Goal: Task Accomplishment & Management: Complete application form

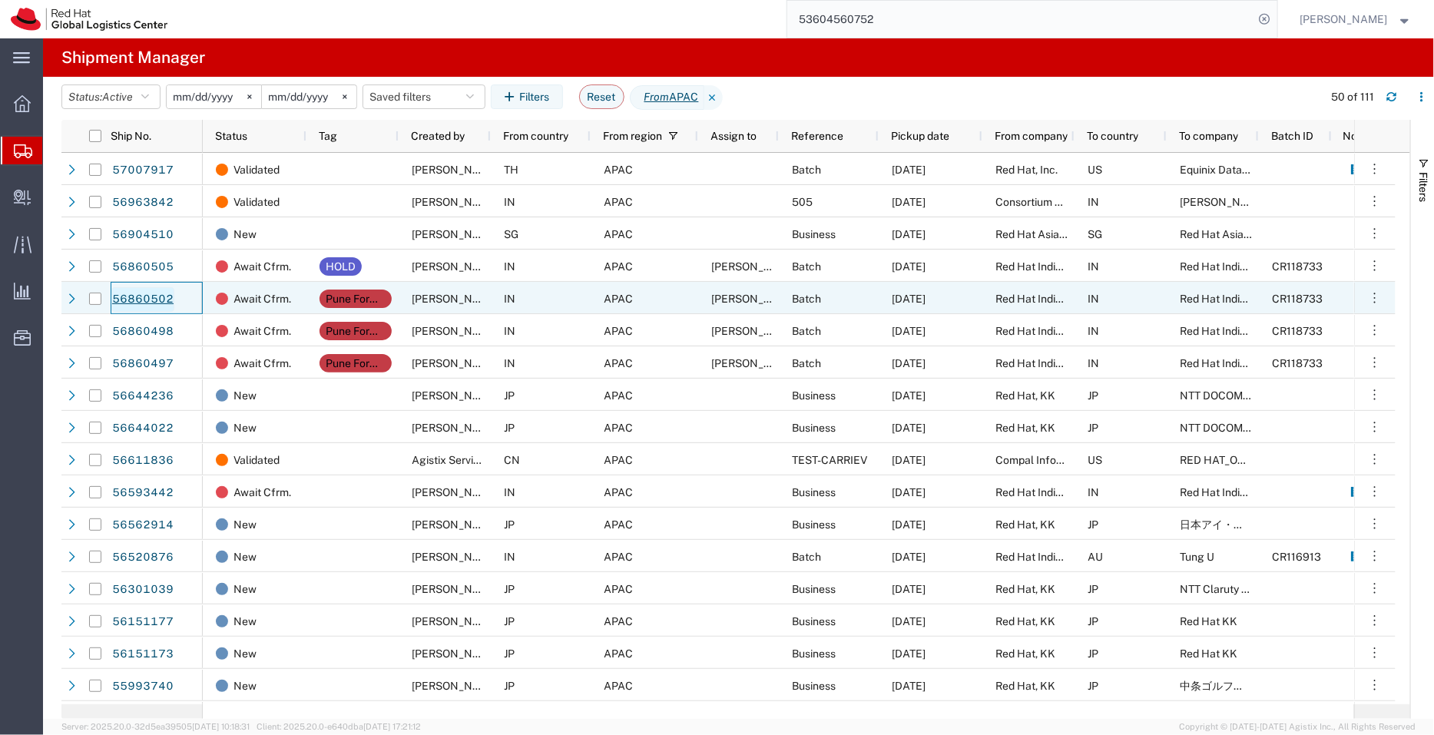
click at [157, 293] on link "56860502" at bounding box center [142, 299] width 63 height 25
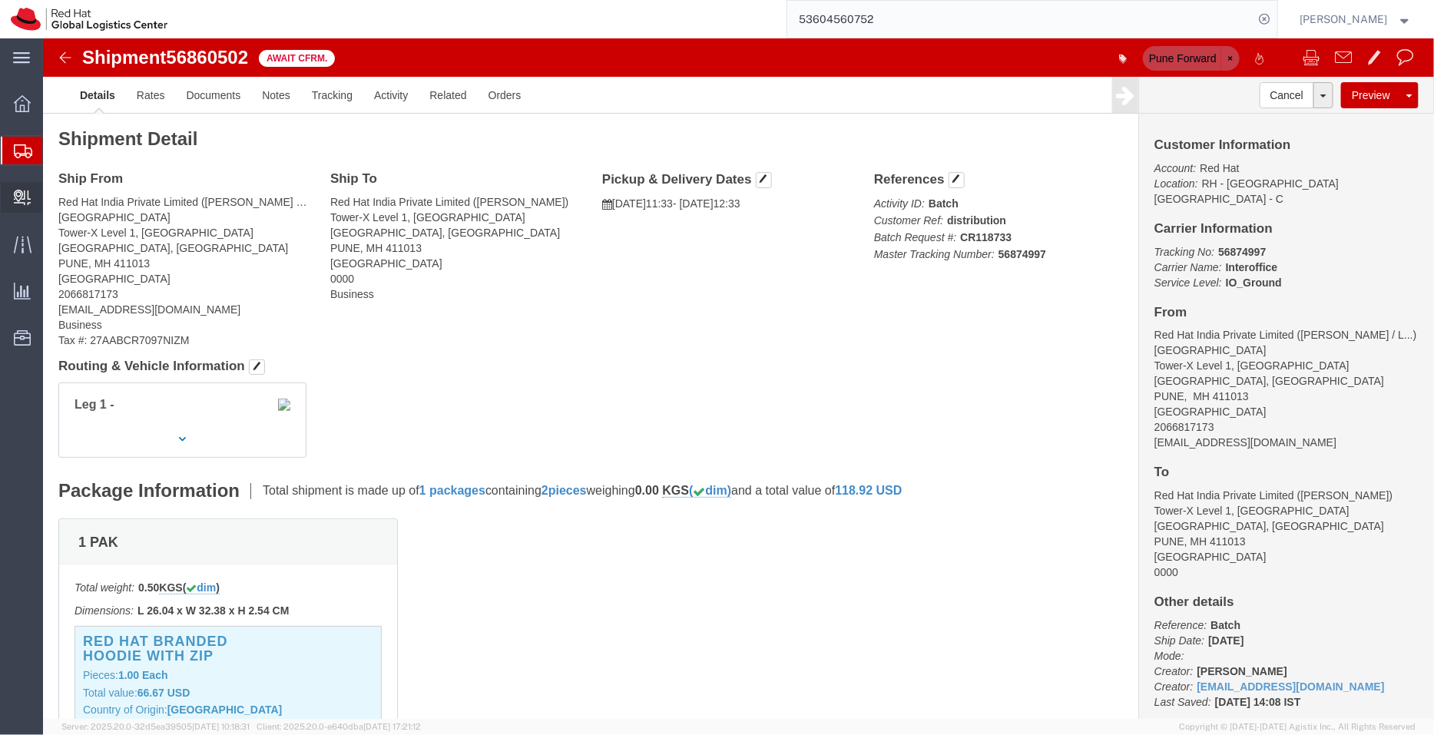
click at [0, 0] on span "Create Delivery" at bounding box center [0, 0] width 0 height 0
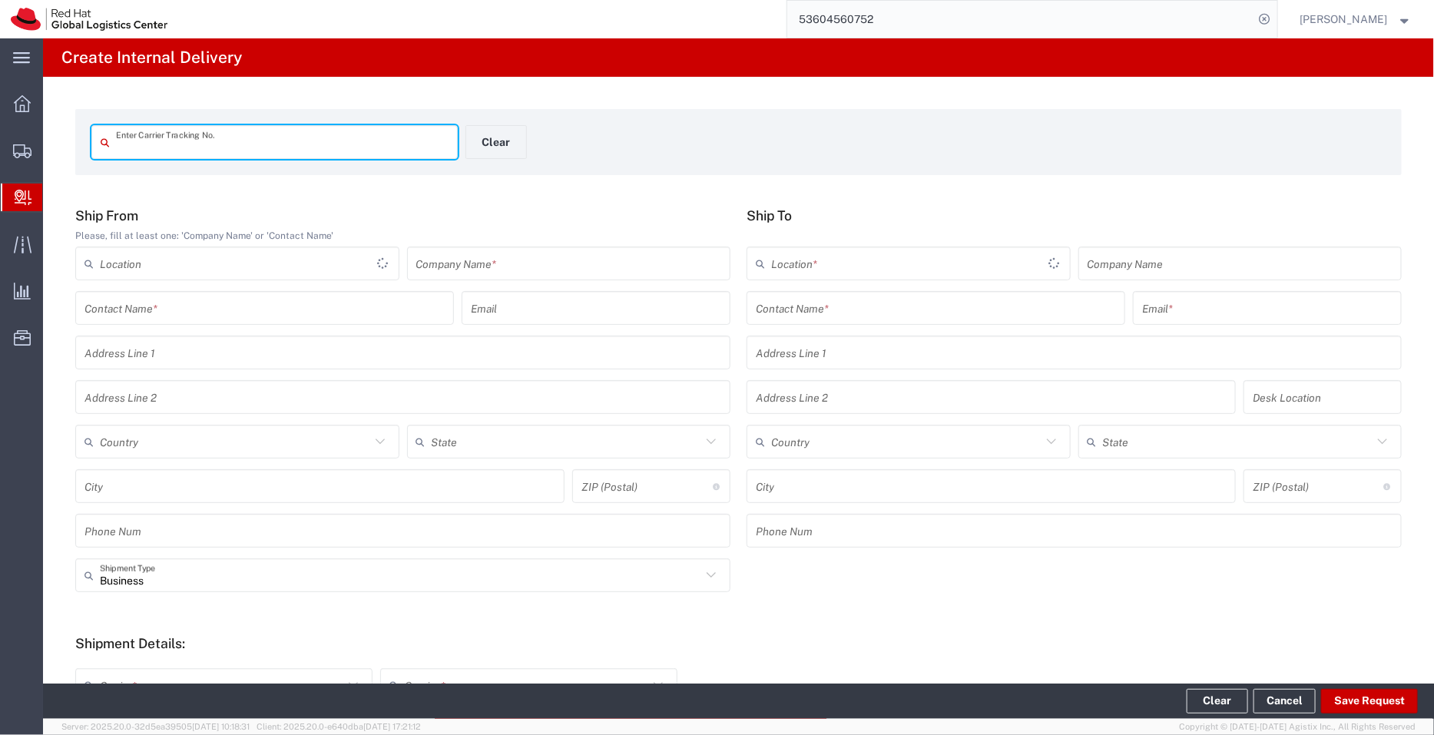
click at [154, 150] on input "text" at bounding box center [282, 142] width 333 height 27
type input "56874997"
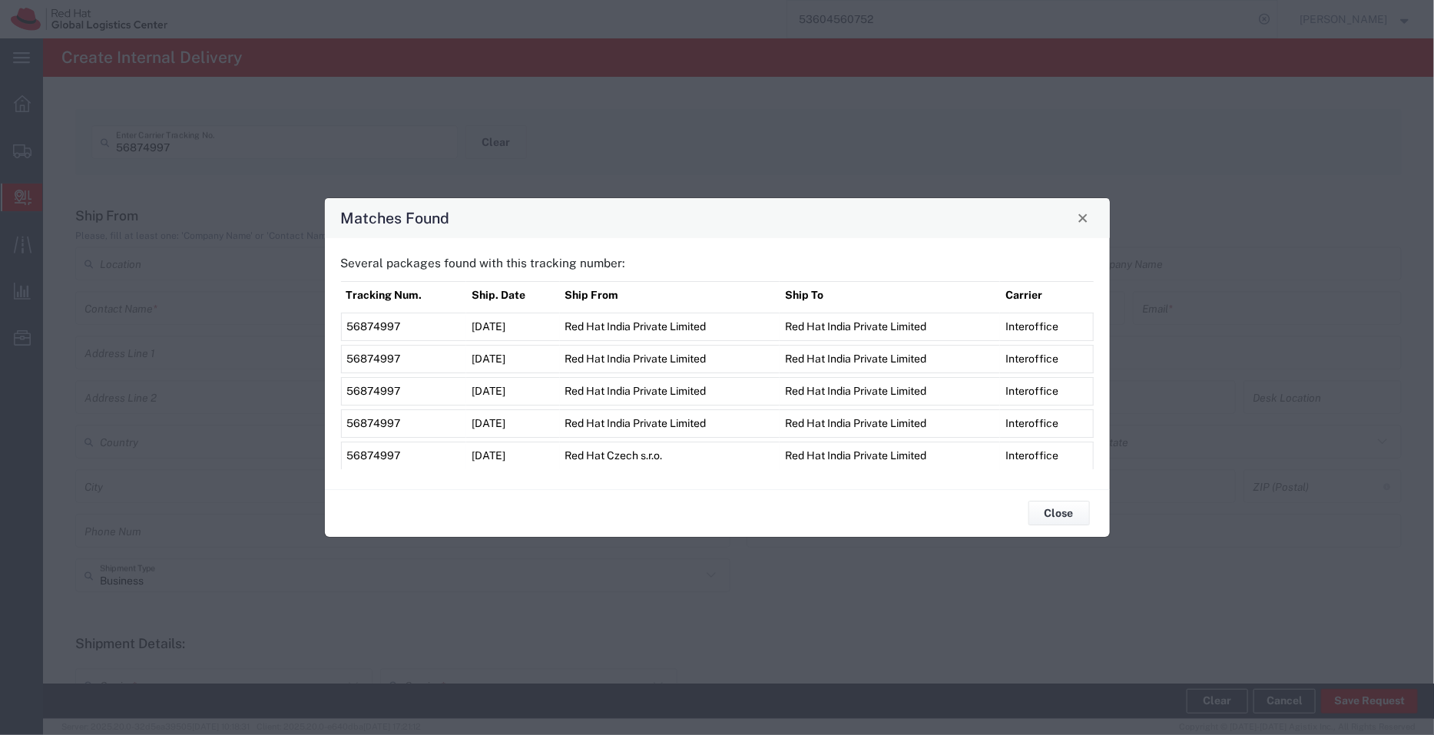
click at [373, 320] on span "56874997" at bounding box center [374, 326] width 54 height 12
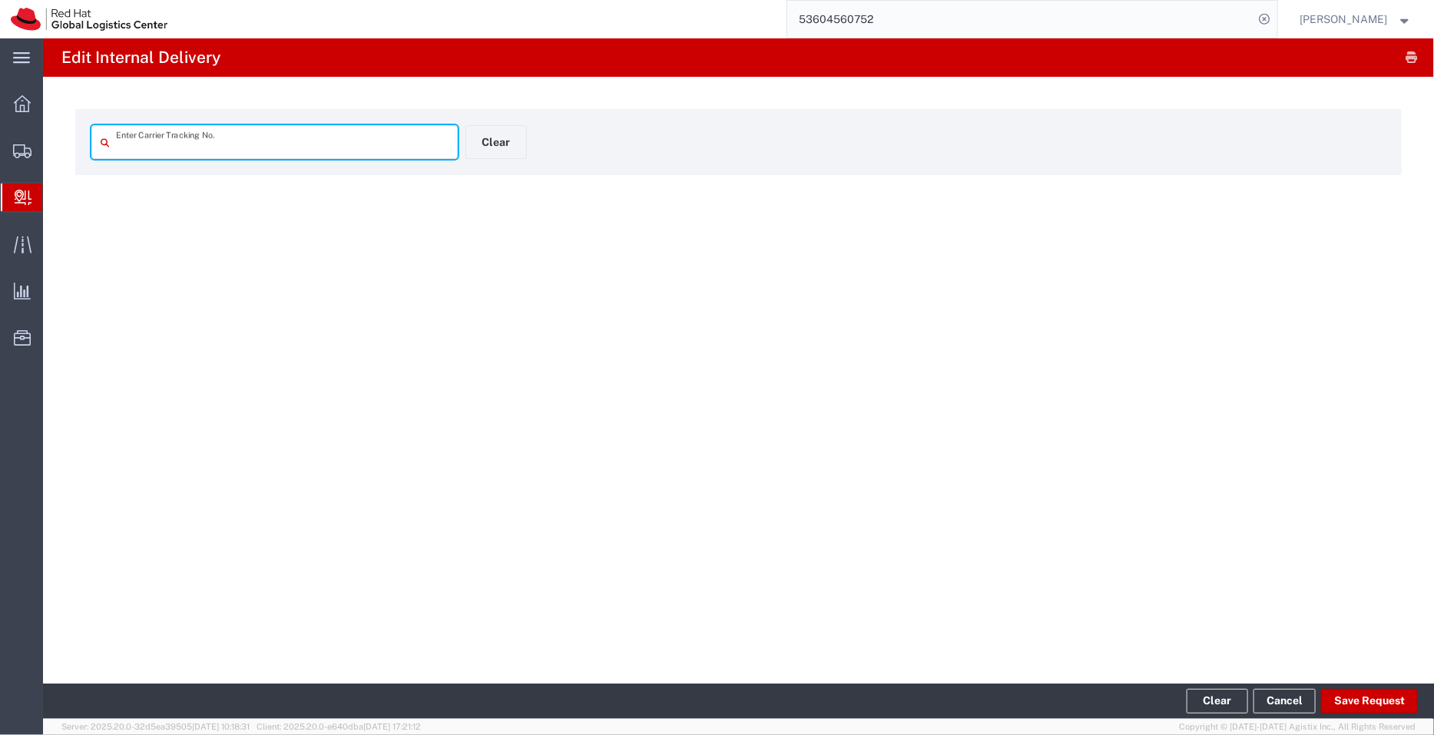
type input "56874997"
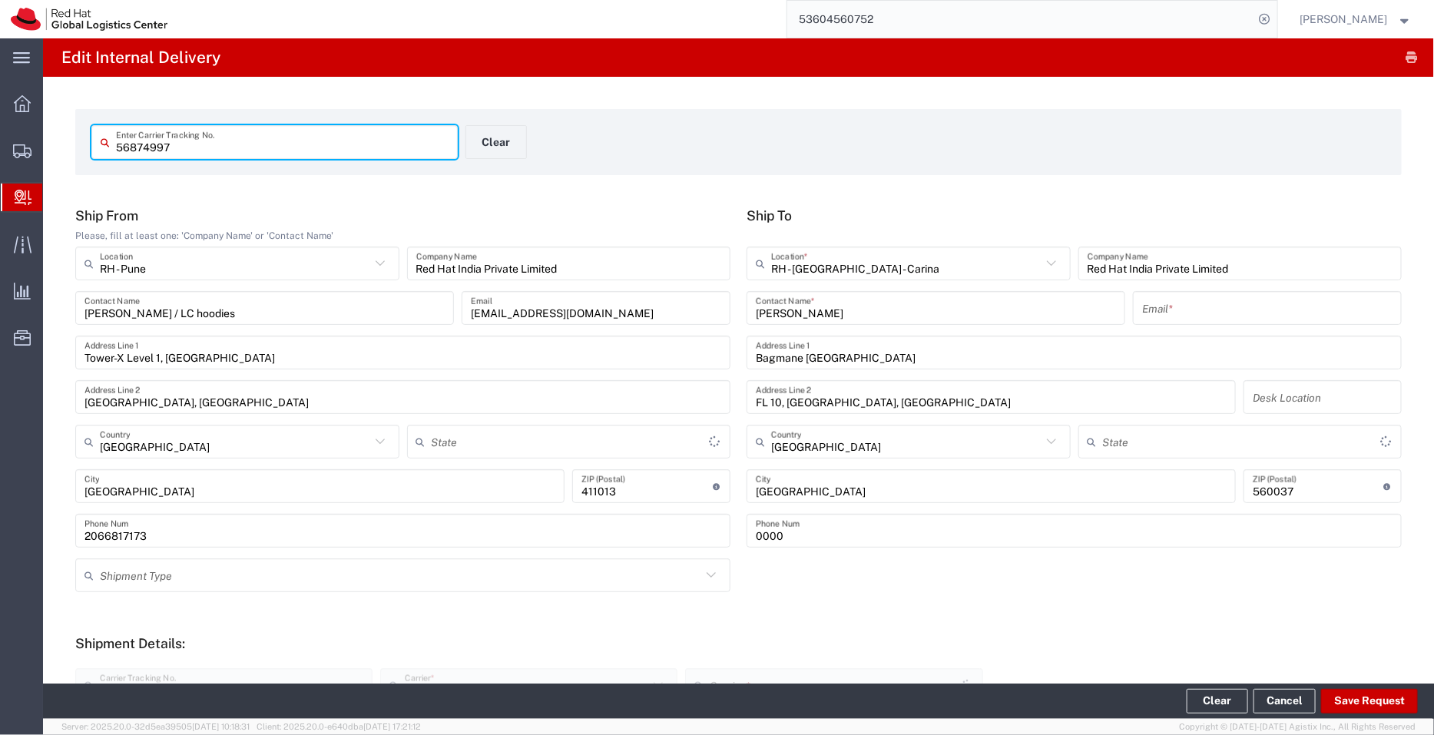
type input "PAK"
type input "Mahārāshtra"
type input "IO_Ground"
type input "Karnataka"
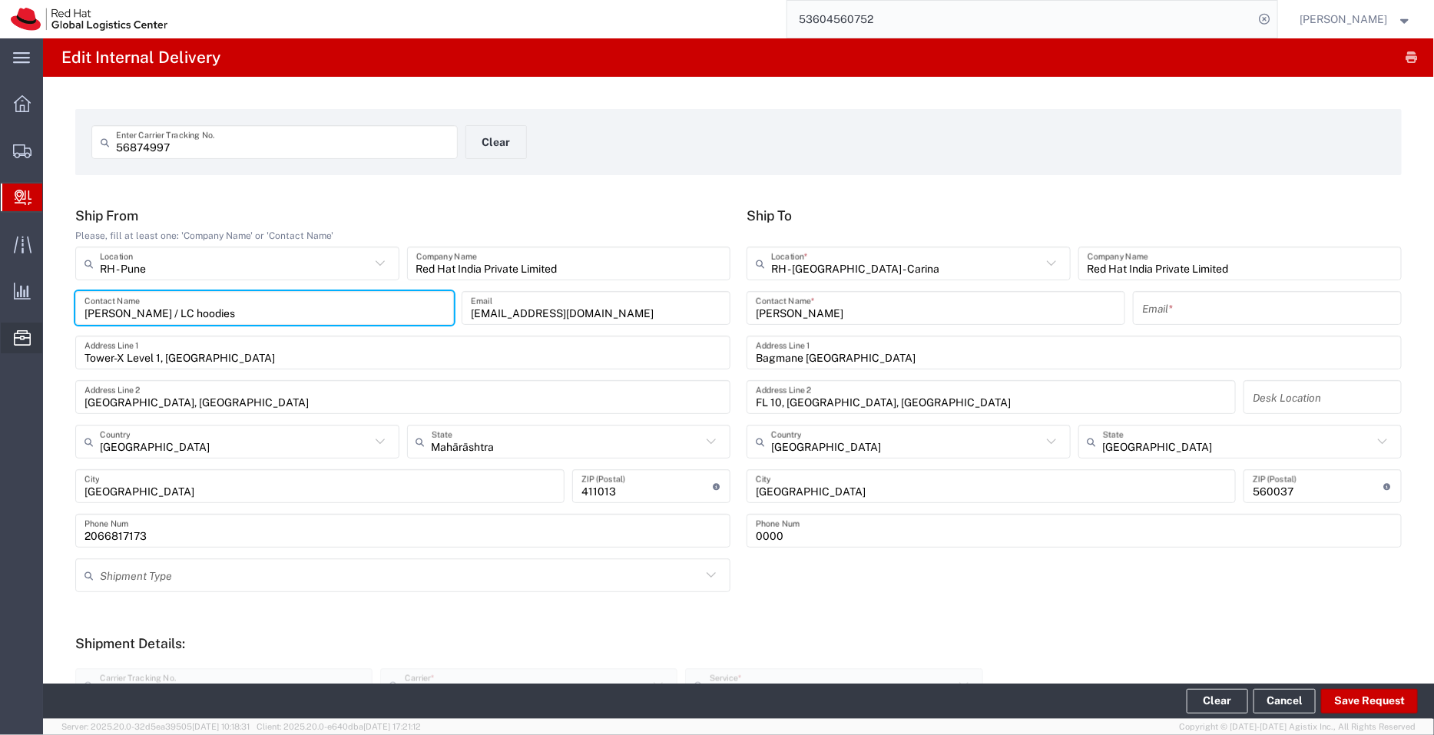
drag, startPoint x: 258, startPoint y: 313, endPoint x: 11, endPoint y: 347, distance: 249.6
click at [11, 347] on div "main_menu Created with Sketch. Collapse Menu Overview Shipments Shipment Manage…" at bounding box center [717, 386] width 1434 height 697
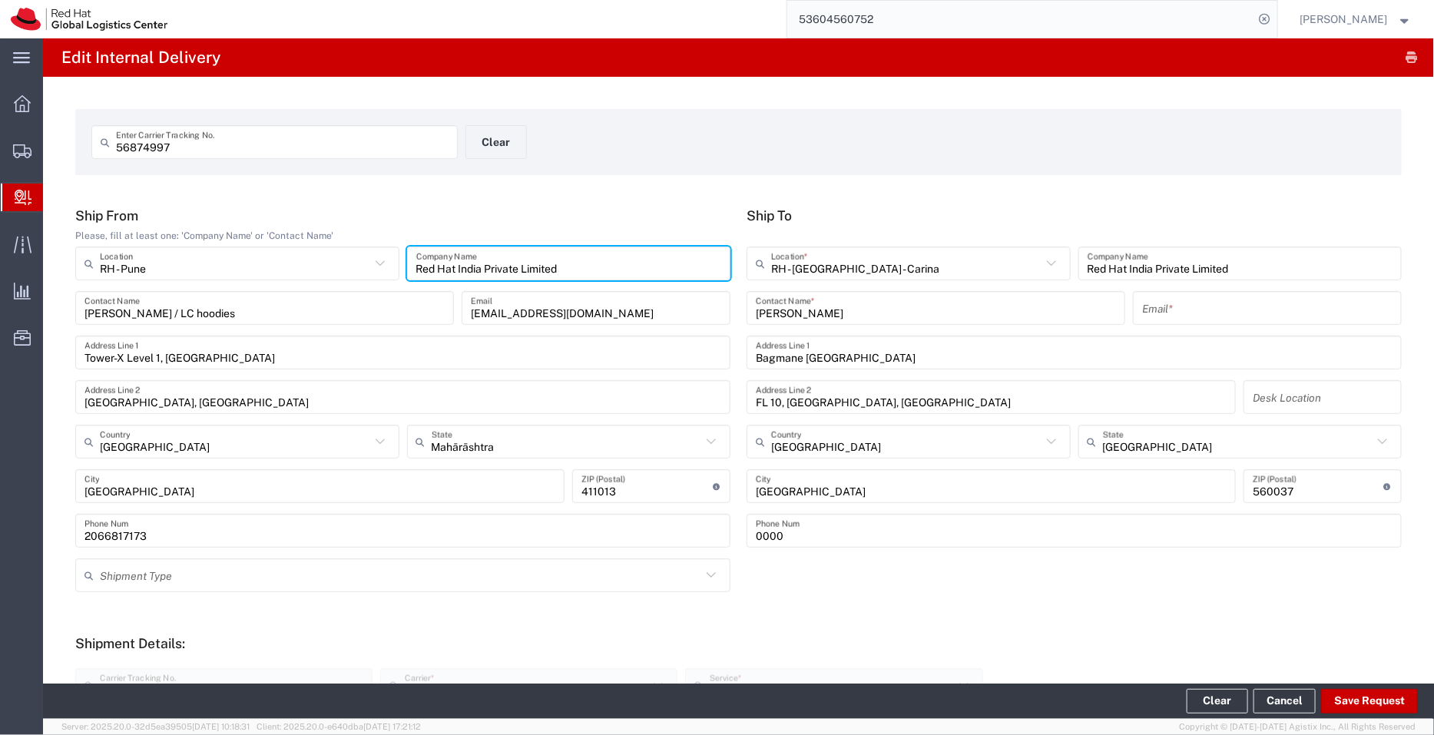
click at [562, 269] on input "Red Hat India Private Limited" at bounding box center [569, 263] width 306 height 27
type input "R"
click at [370, 260] on icon at bounding box center [380, 263] width 20 height 20
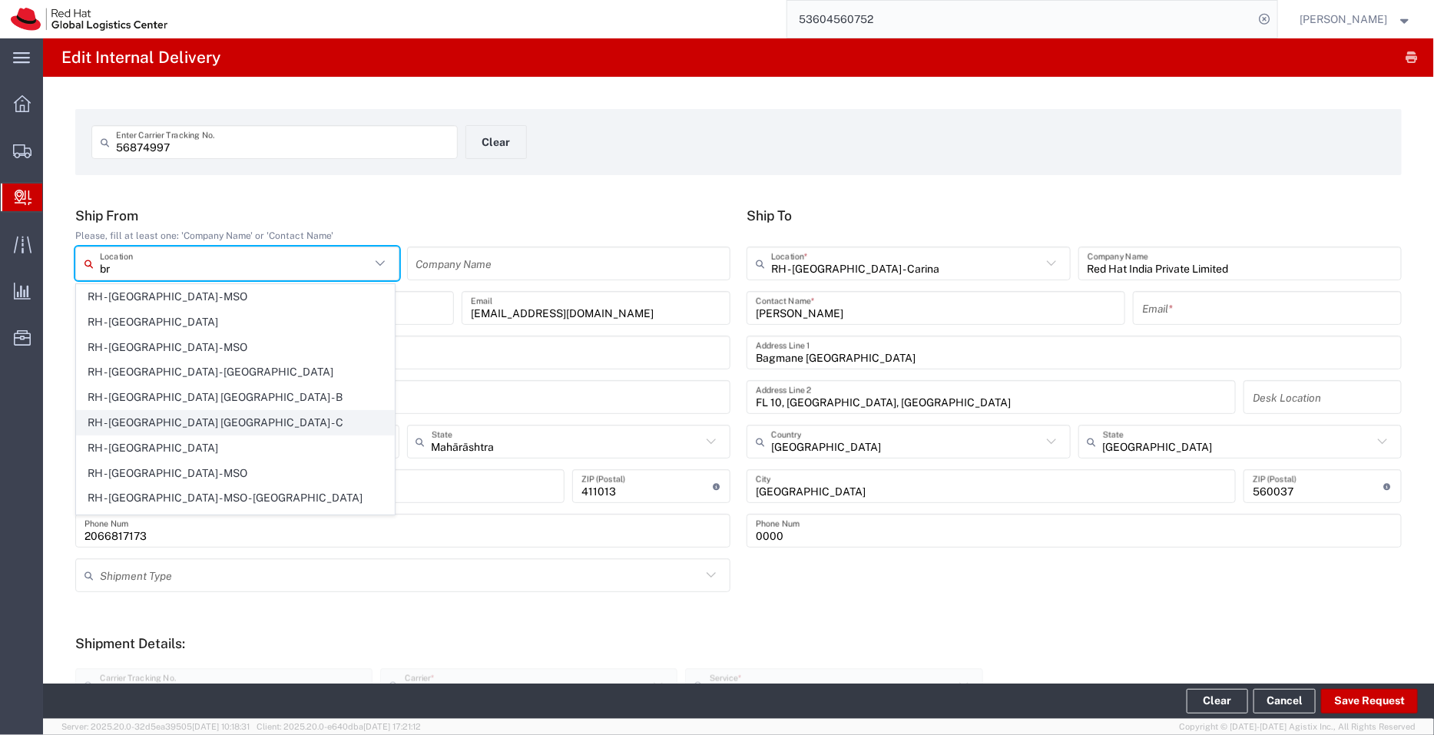
click at [239, 422] on span "RH - Brno - Tech Park Brno - C" at bounding box center [235, 423] width 317 height 24
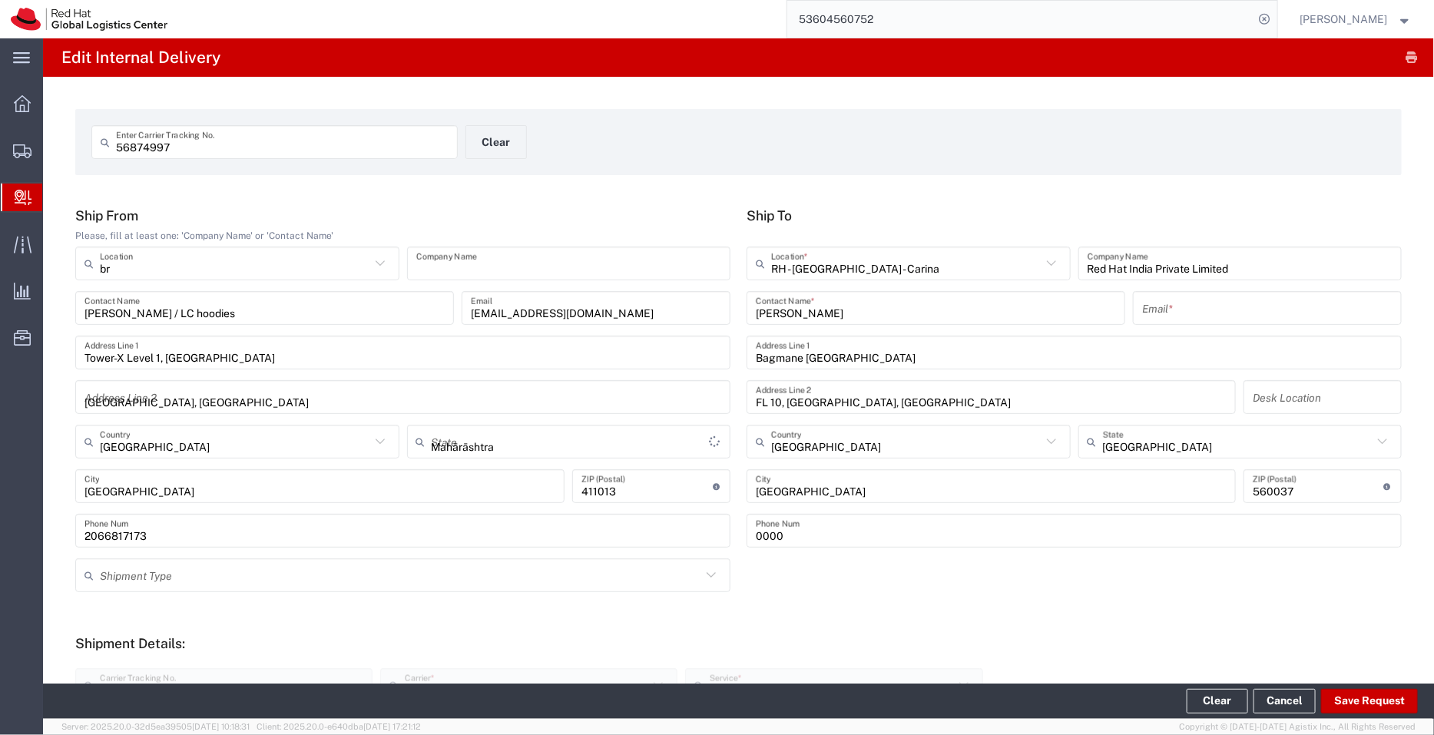
type input "RH - Brno - Tech Park Brno - C"
type input "Red Hat Czech s.r.o."
type input "Purkynova 665/115"
type input "Czechia"
type input "BRNO"
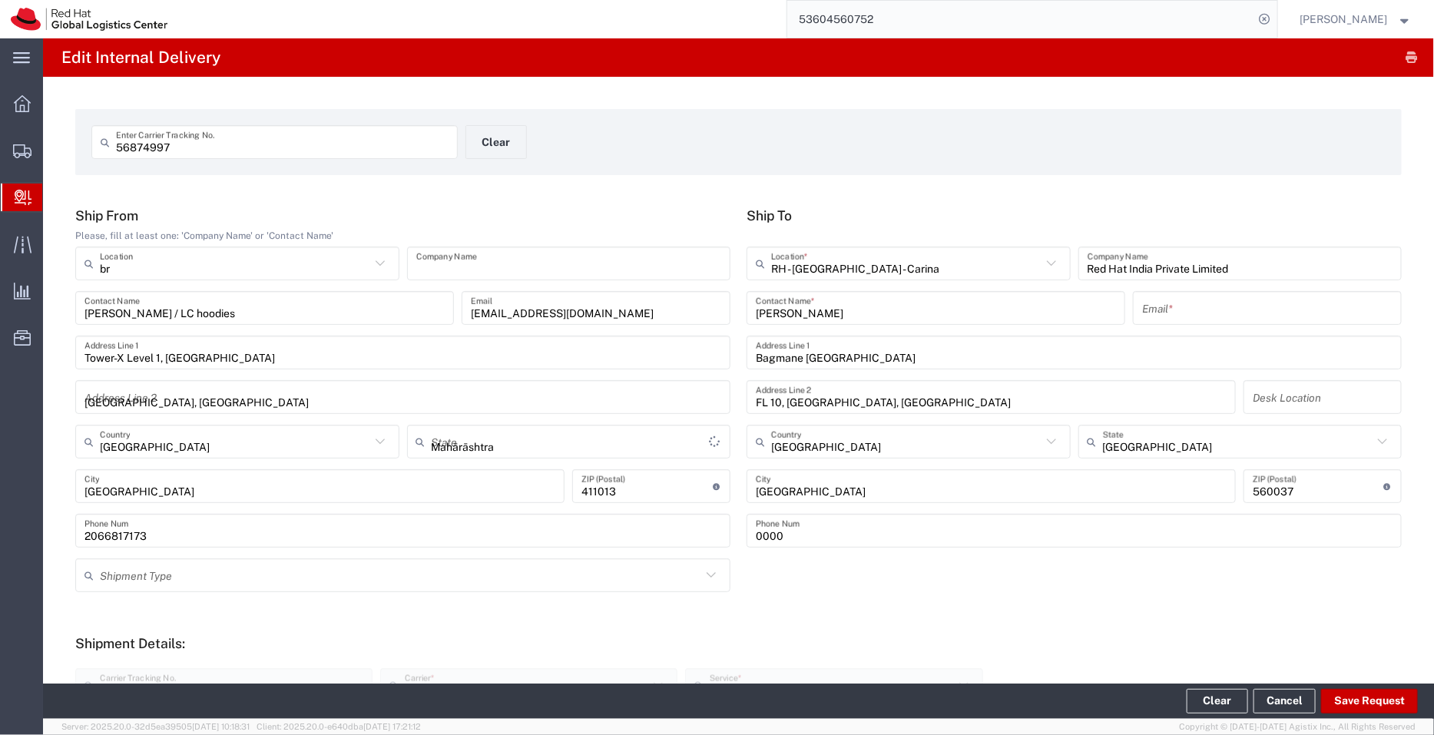
type input "621 00"
type input "420 532 294 555"
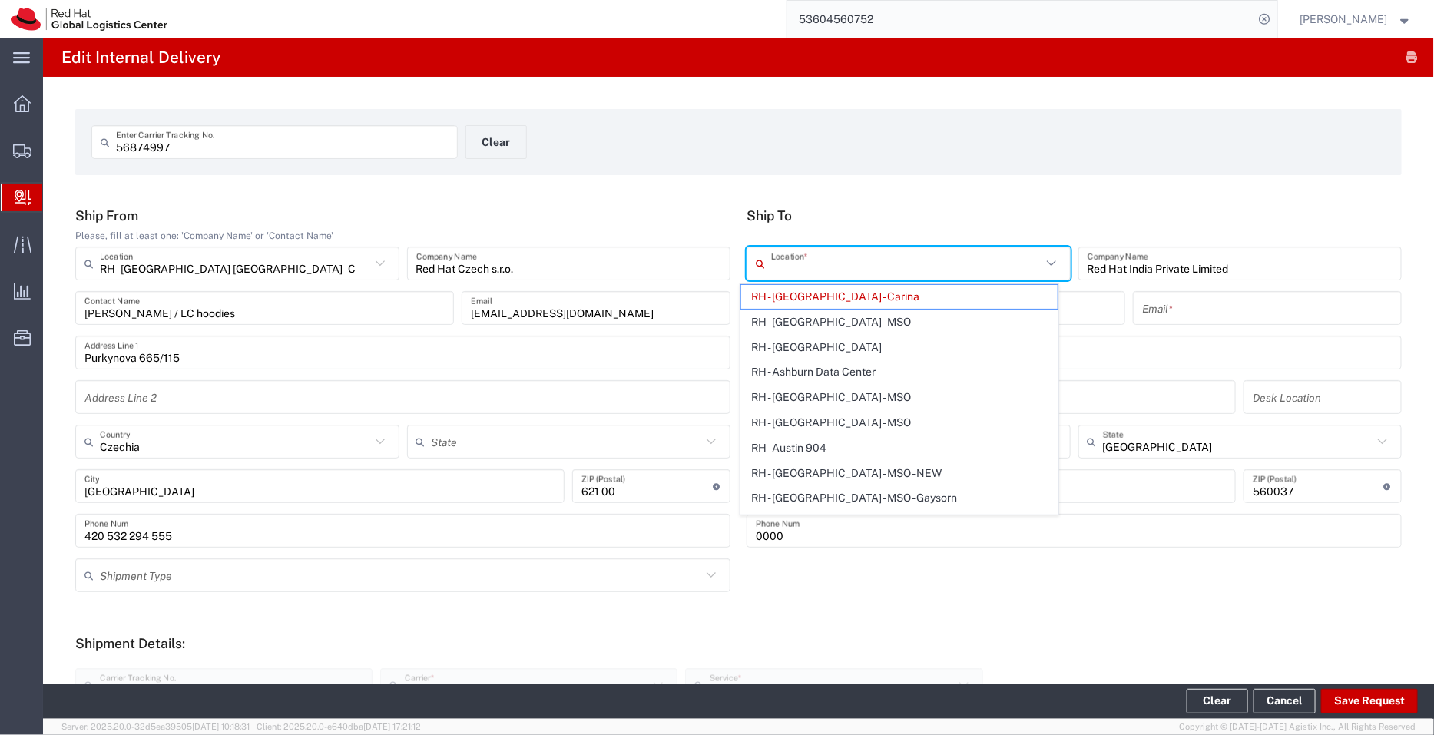
click at [895, 273] on input "text" at bounding box center [906, 263] width 270 height 27
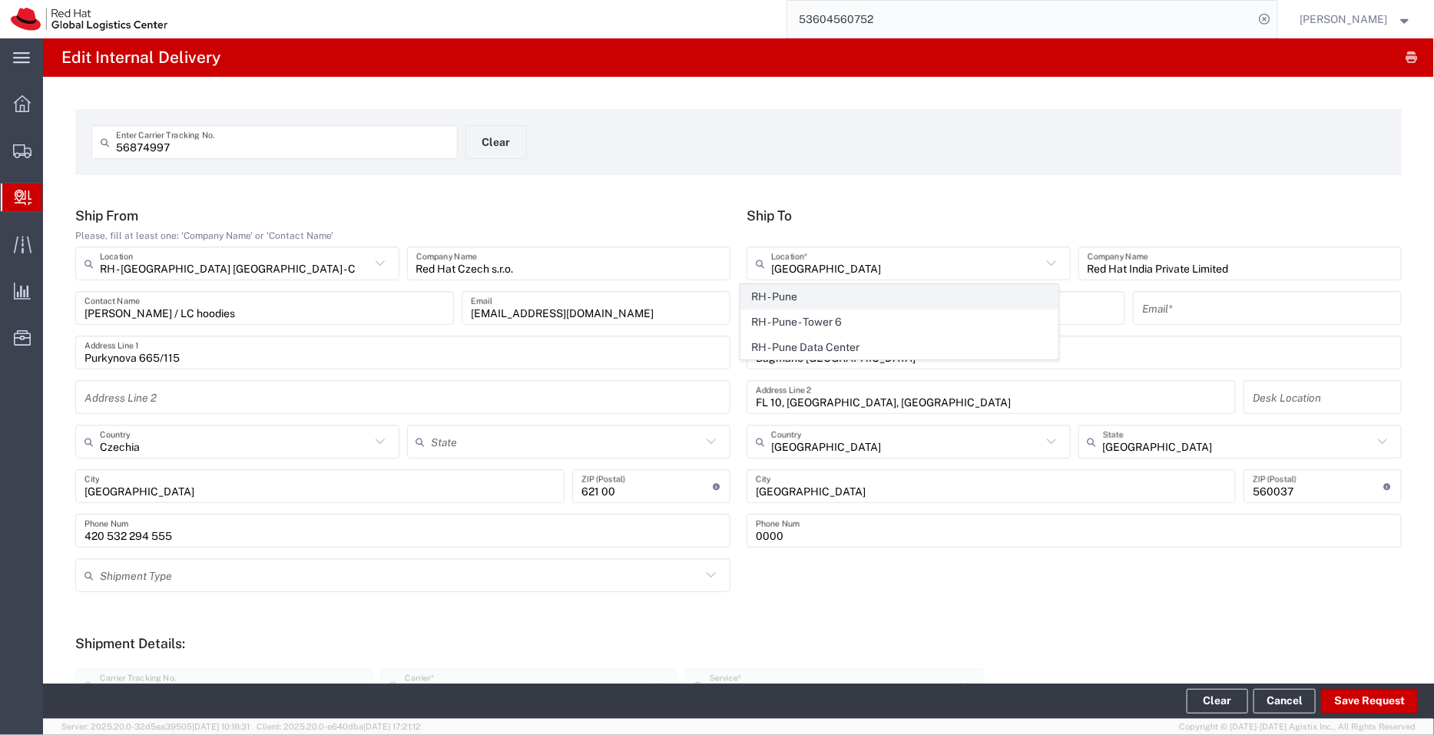
click at [798, 299] on span "RH - Pune" at bounding box center [899, 297] width 317 height 24
type input "RH - Pune"
type input "Tower-X Level 1, Cyber City"
type input "Magarpatta City, Hadapsar"
type input "Mahārāshtra"
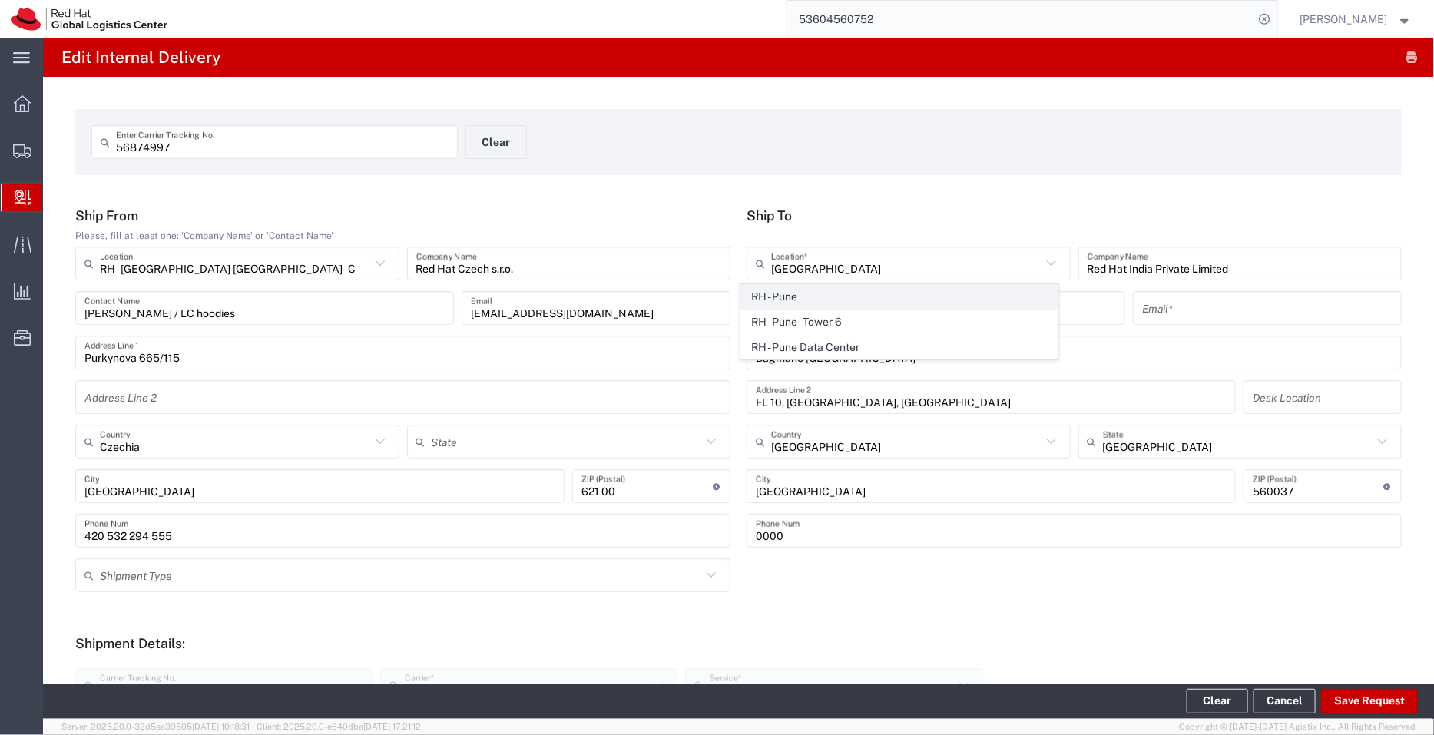
type input "PUNE"
type input "411013"
type input "2066817173"
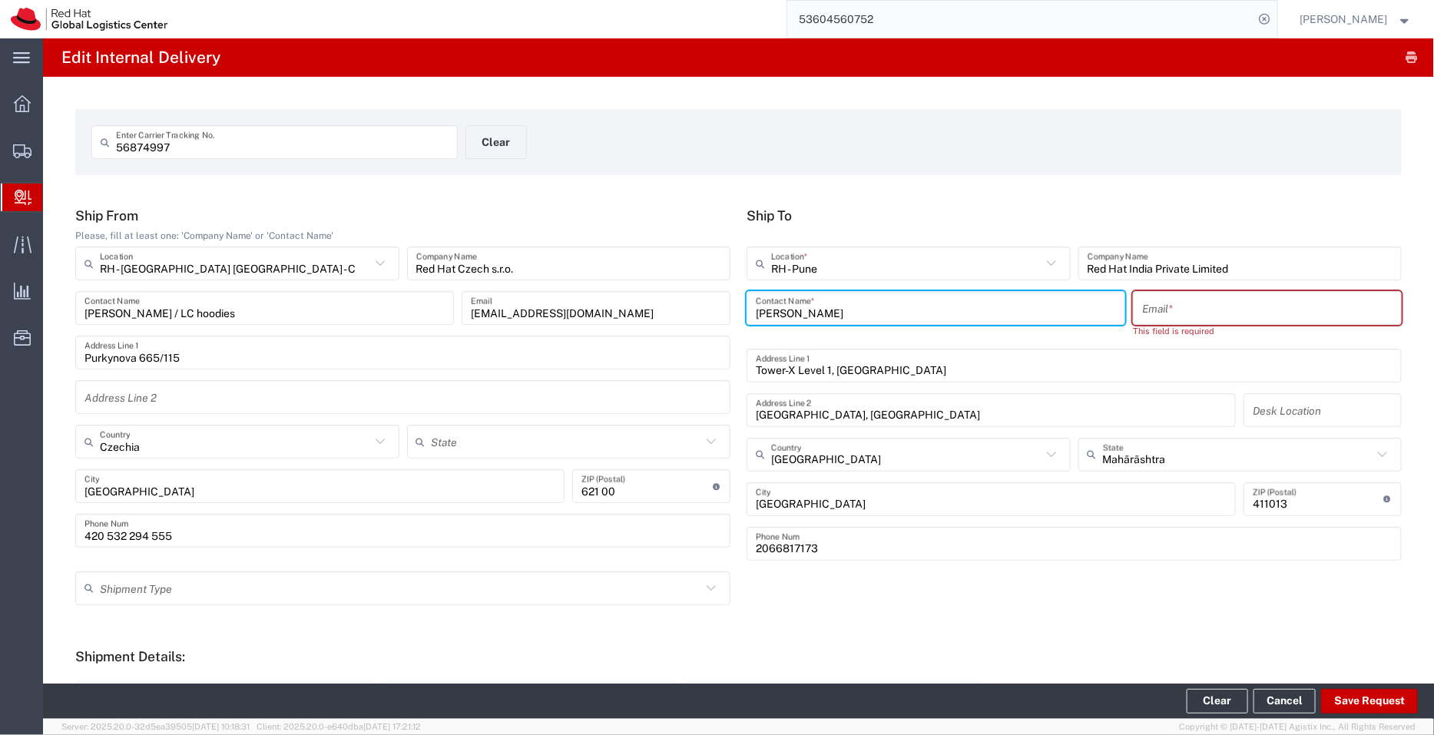
click at [851, 311] on input "Jaison Raju" at bounding box center [936, 308] width 360 height 27
type input "J"
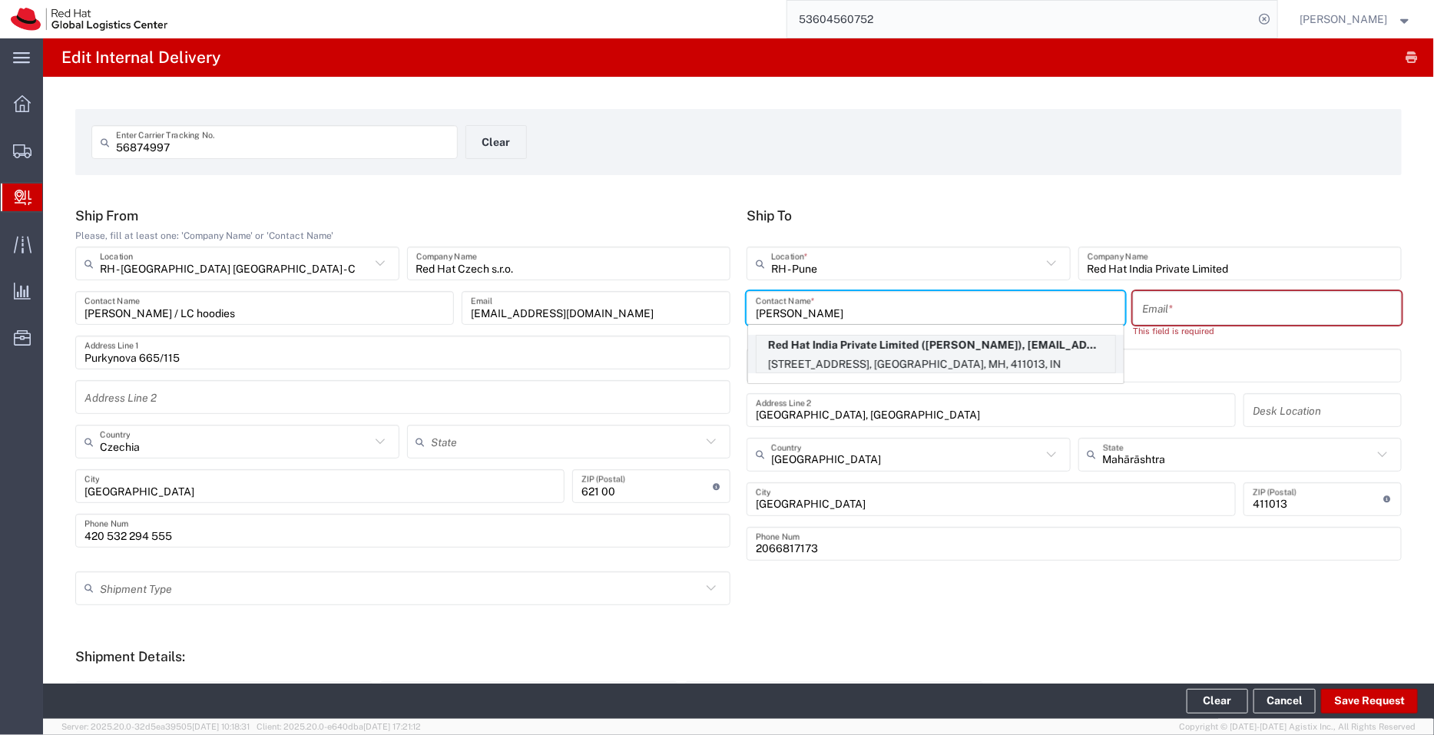
type input "pallav sen"
click at [885, 363] on p "Level 3, Wing A&B, Tower 6, Cybercity, Magarpatta City, Hadapsar, FLEX, PUNE, M…" at bounding box center [936, 364] width 359 height 19
type input "RH - Pune - Tower 6"
type input "Pallav Sen Gupta"
type input "psengupt@redhat.com"
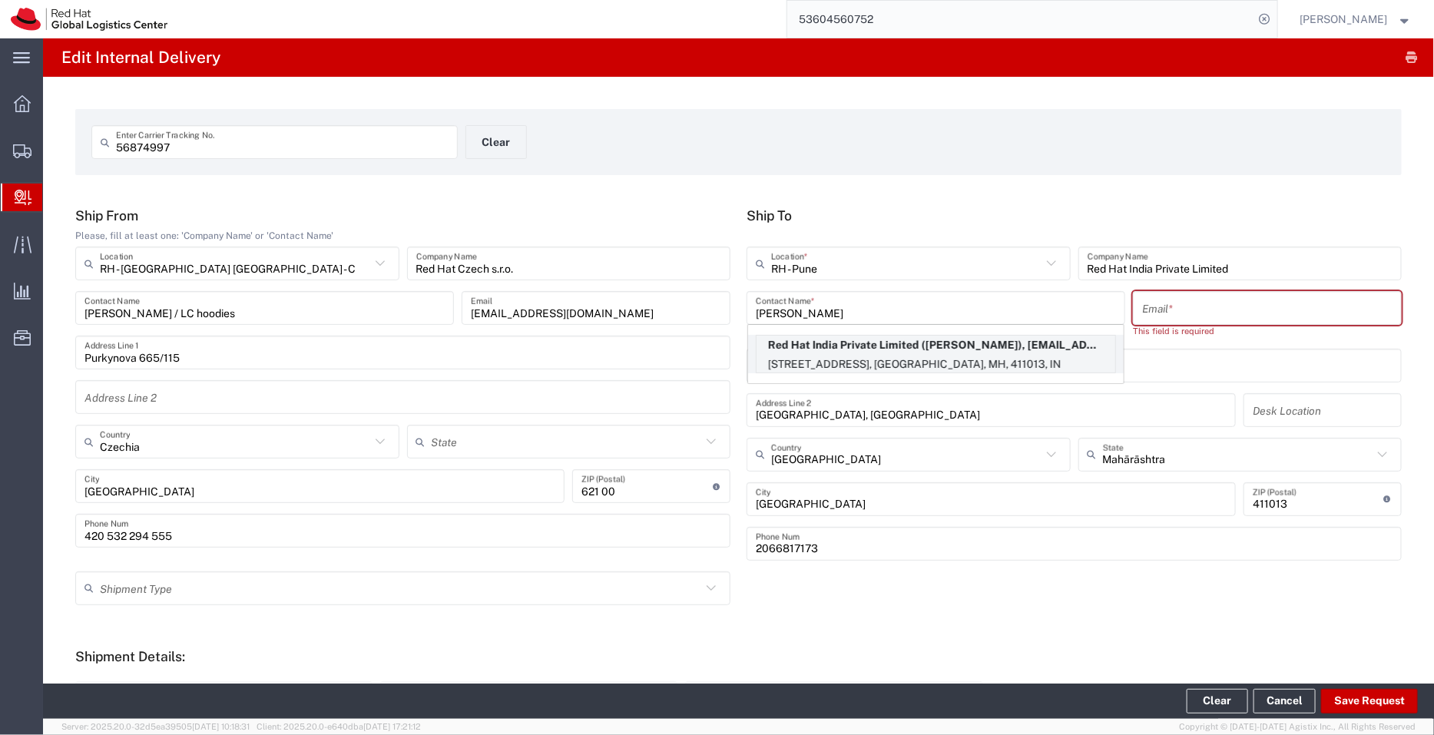
type input "Level 3, Wing A&B, Tower 6, Cybercity"
type input "FLEX"
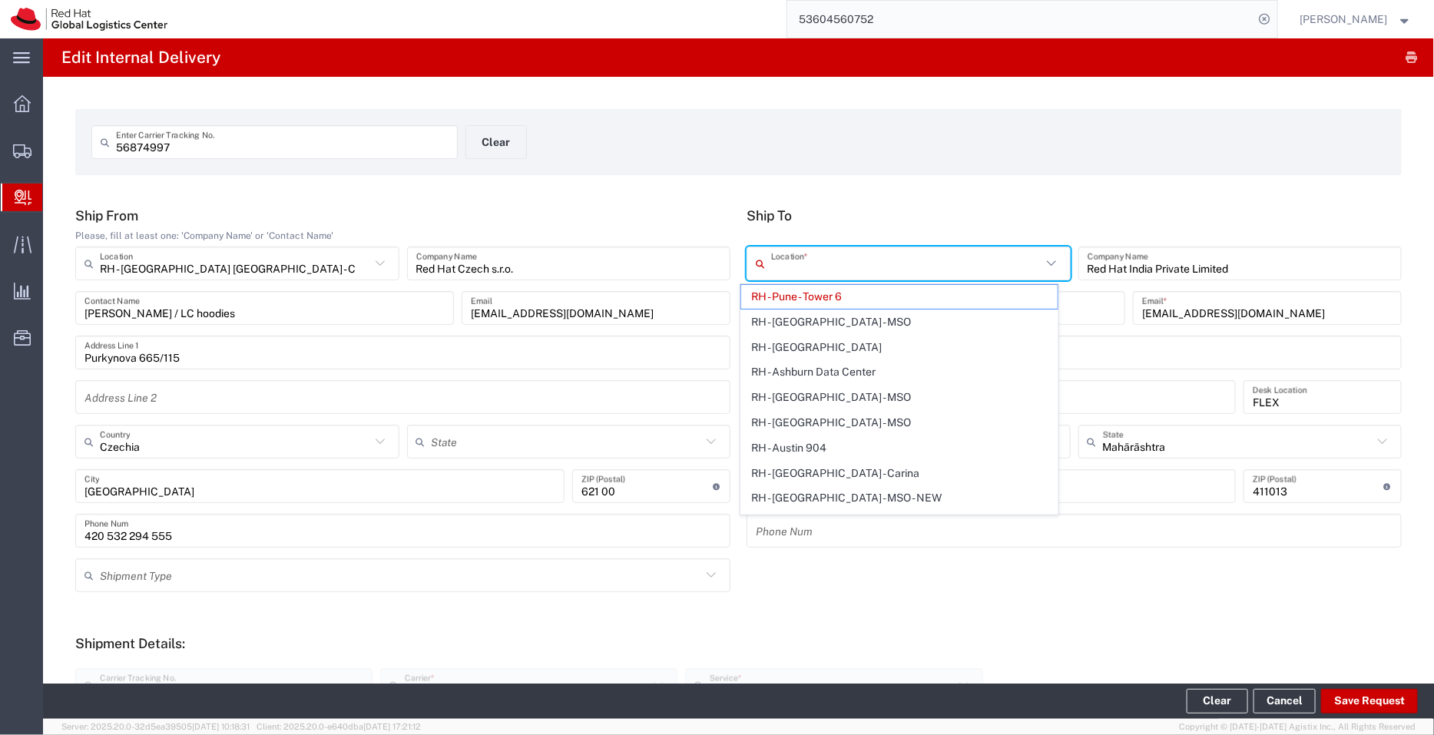
click at [862, 263] on input "text" at bounding box center [906, 263] width 270 height 27
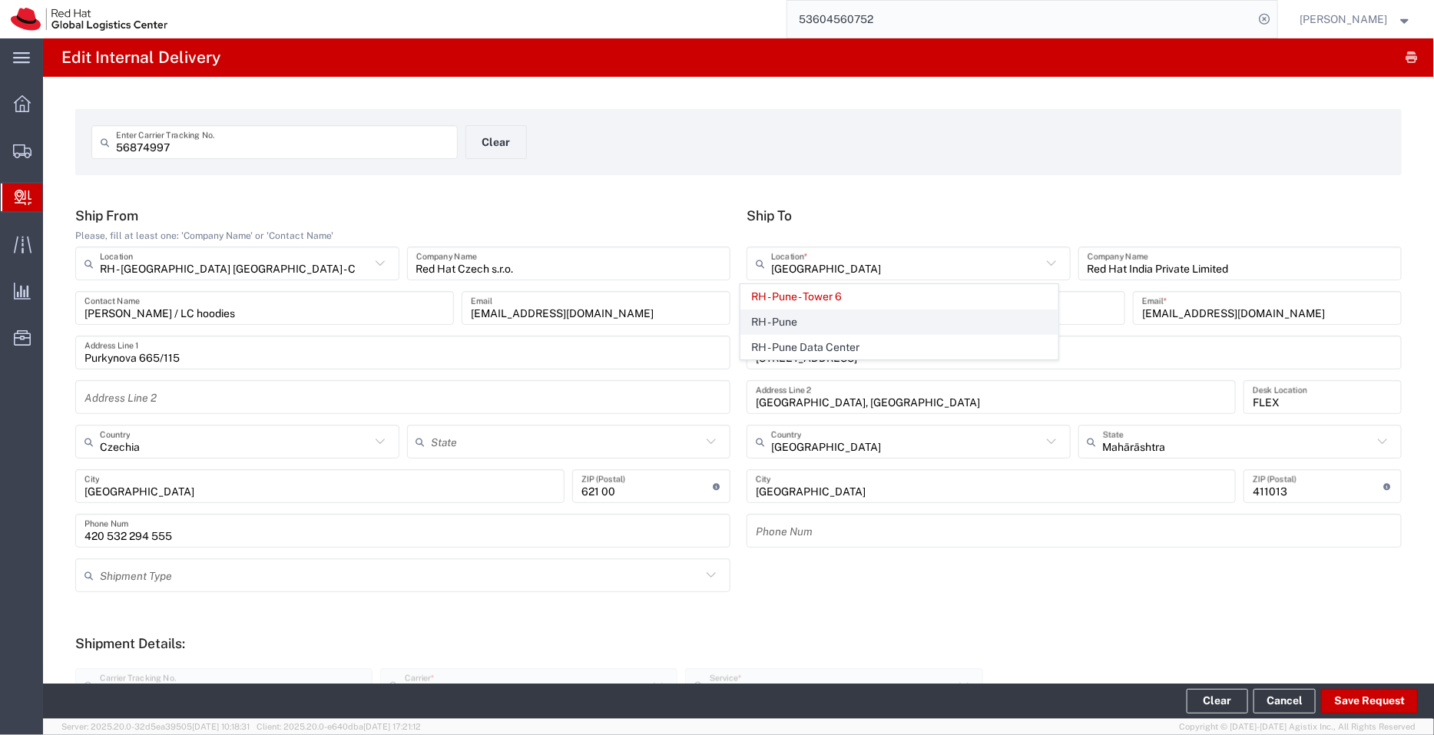
click at [799, 324] on span "RH - Pune" at bounding box center [899, 322] width 317 height 24
type input "RH - Pune"
type input "Tower-X Level 1, Cyber City"
type input "2066817173"
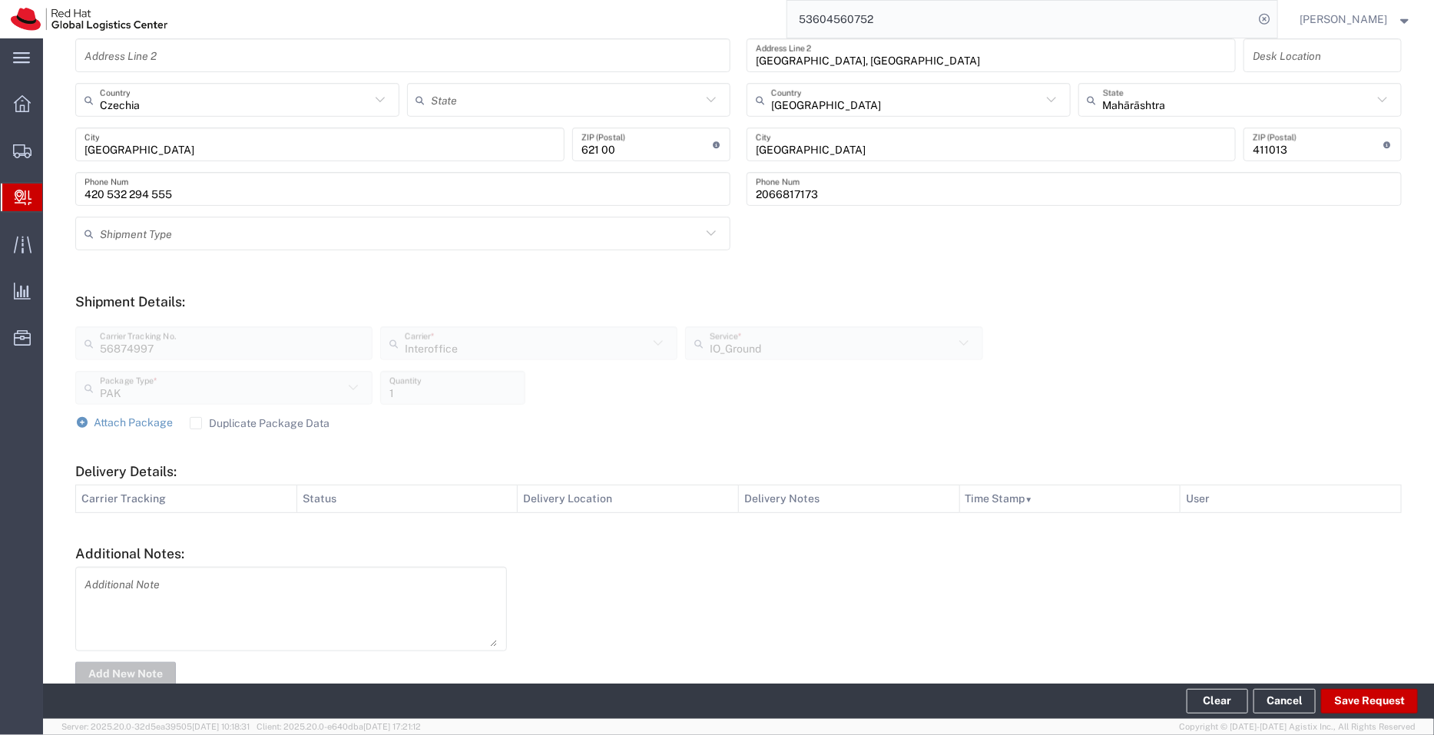
scroll to position [347, 0]
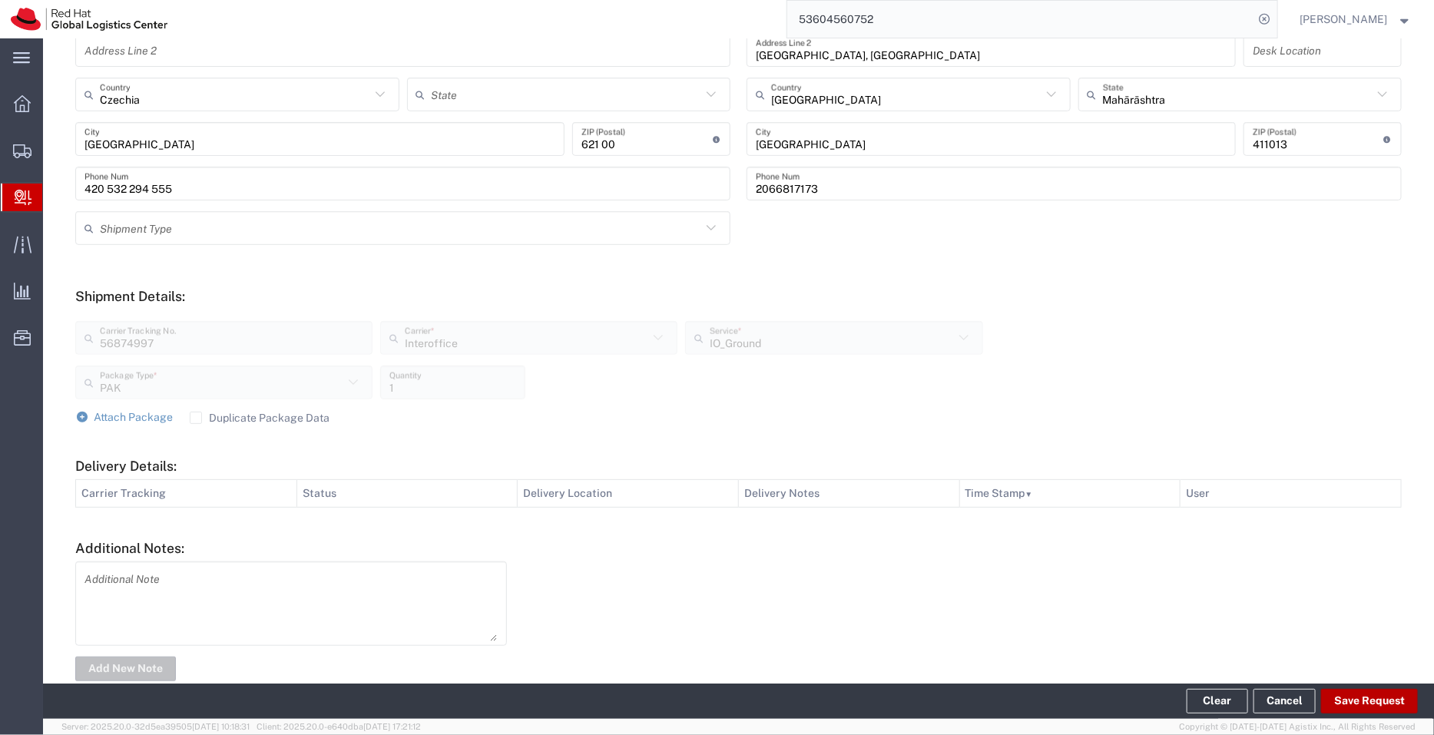
click at [1394, 699] on button "Save Request" at bounding box center [1369, 701] width 97 height 25
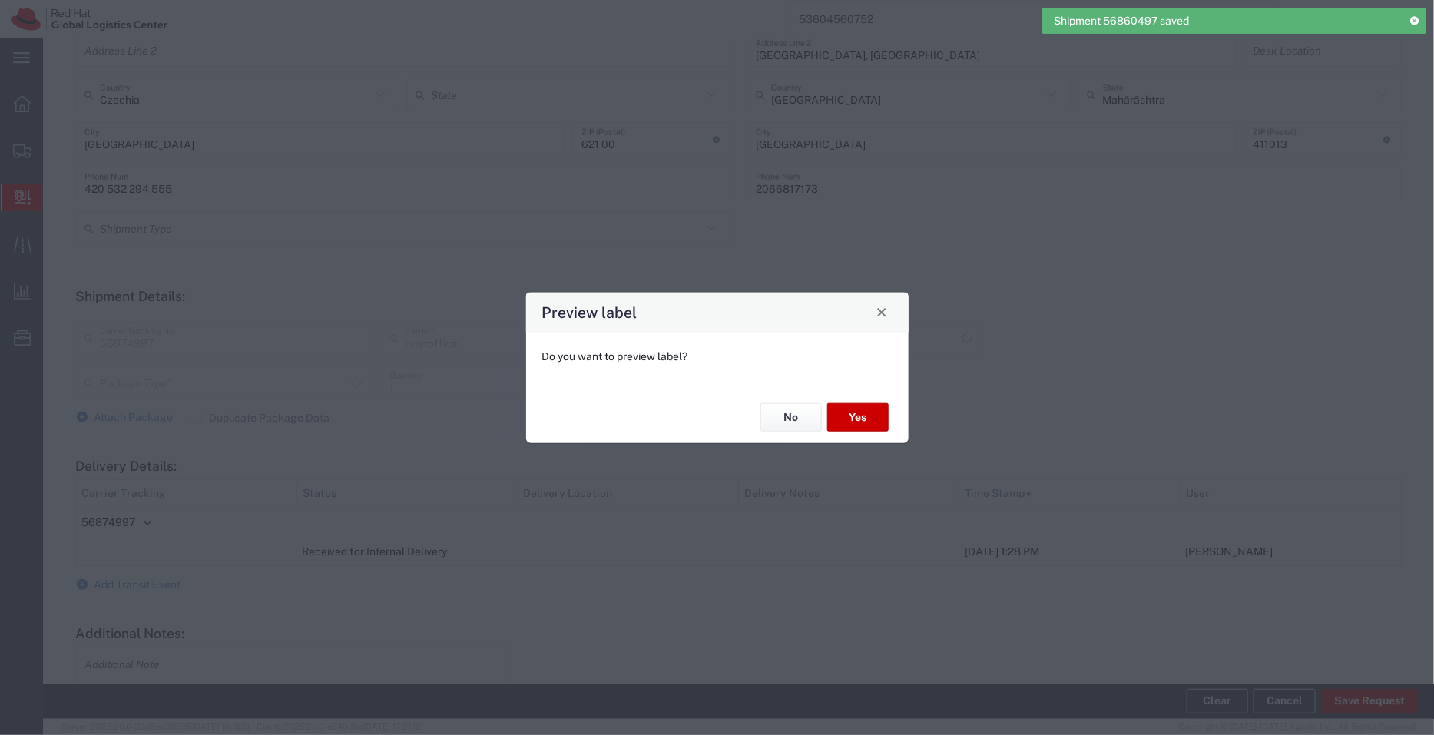
type input "PAK"
type input "IO_Ground"
click at [785, 412] on button "No" at bounding box center [790, 417] width 61 height 28
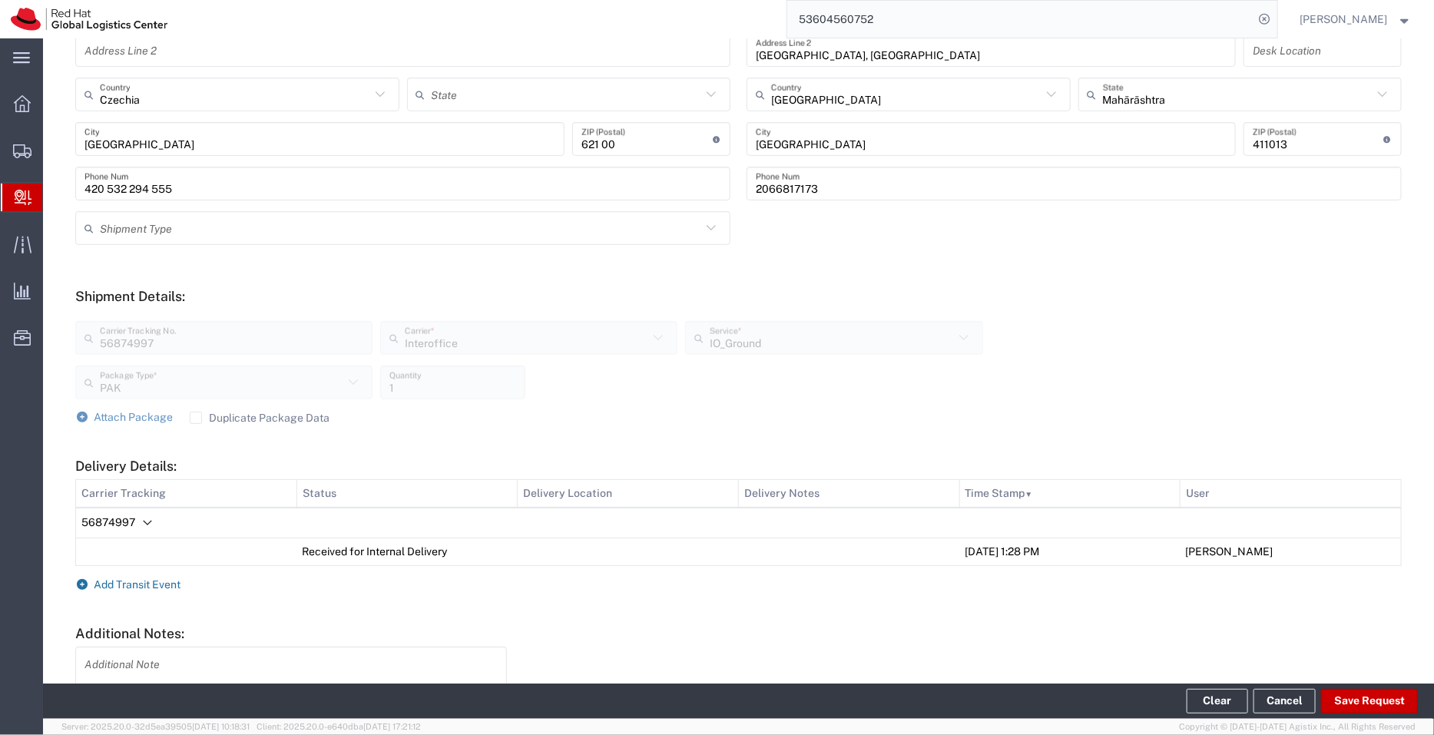
click at [124, 584] on span "Add Transit Event" at bounding box center [137, 584] width 87 height 12
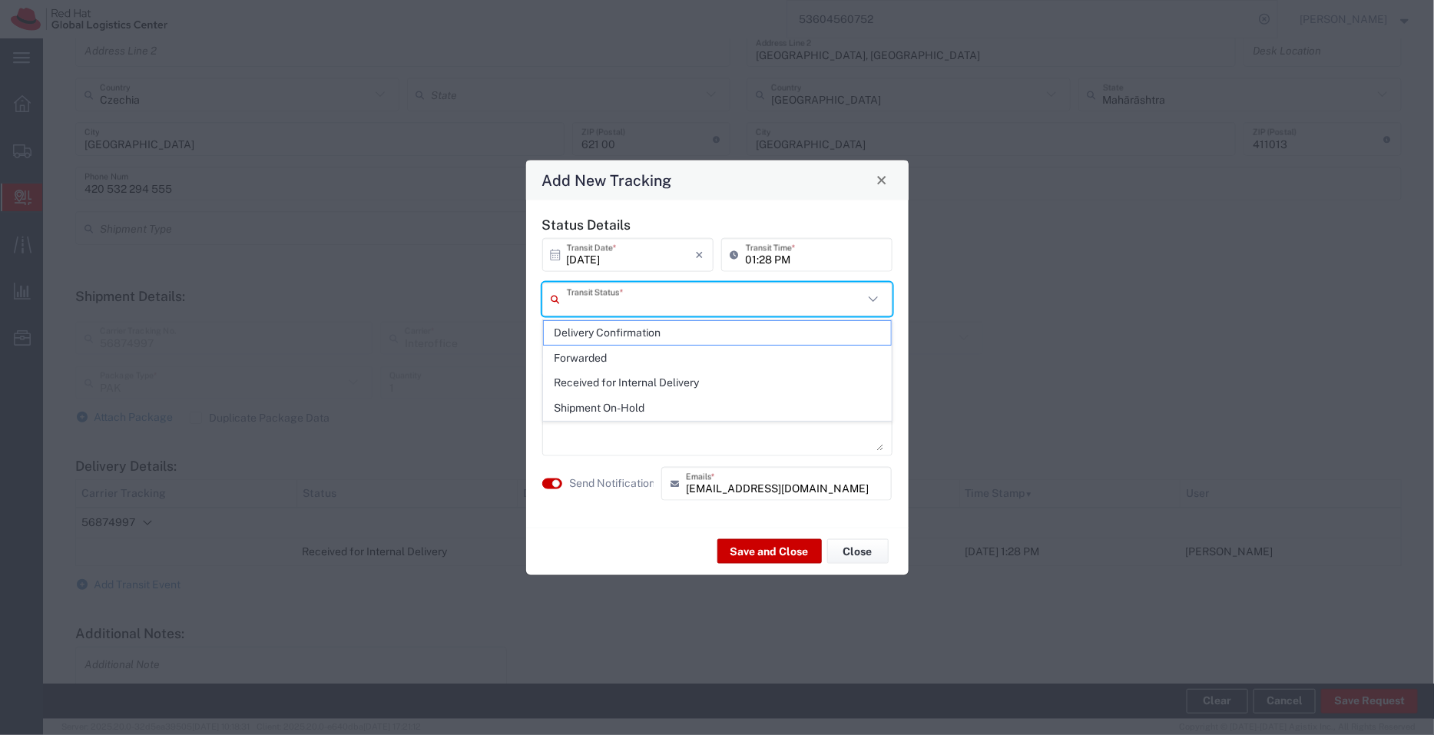
click at [635, 286] on input "text" at bounding box center [715, 299] width 296 height 27
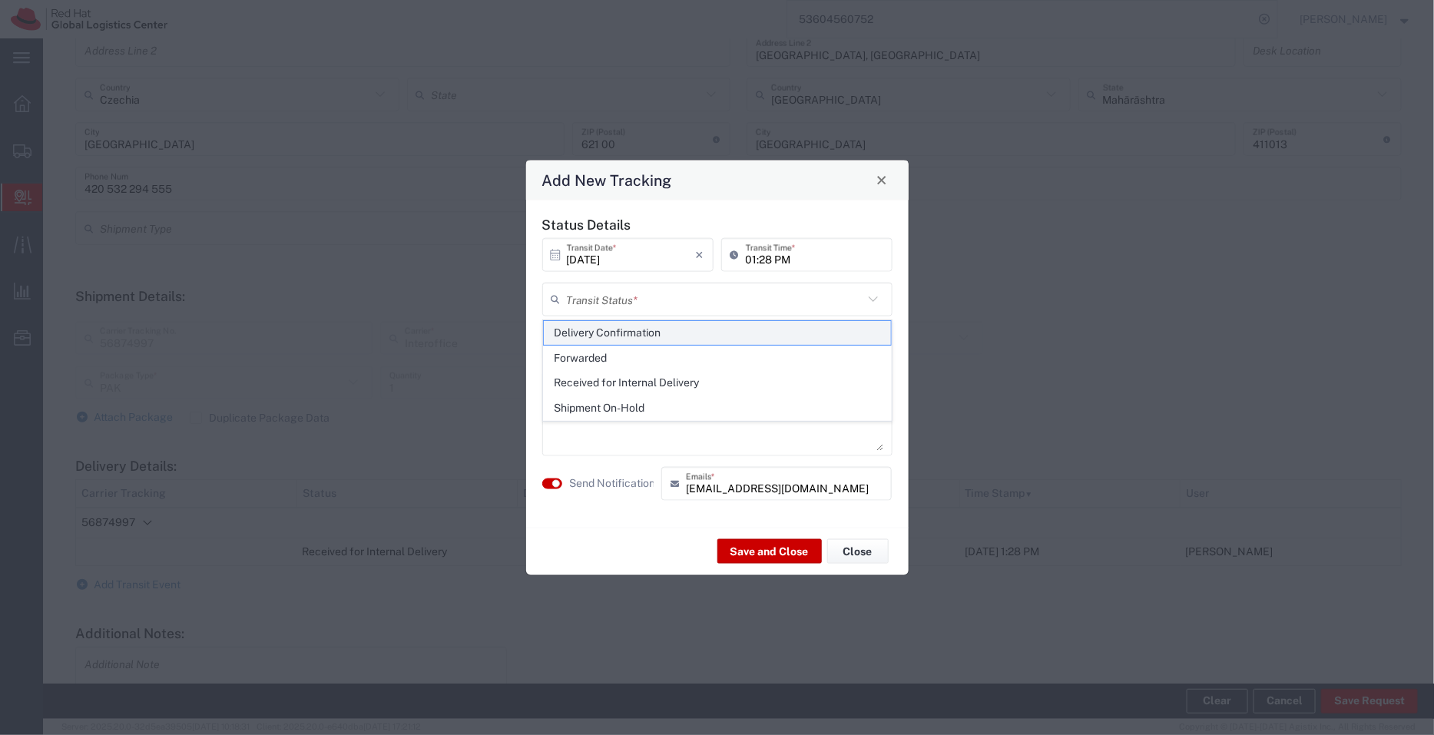
click at [628, 330] on span "Delivery Confirmation" at bounding box center [717, 333] width 347 height 24
type input "Delivery Confirmation"
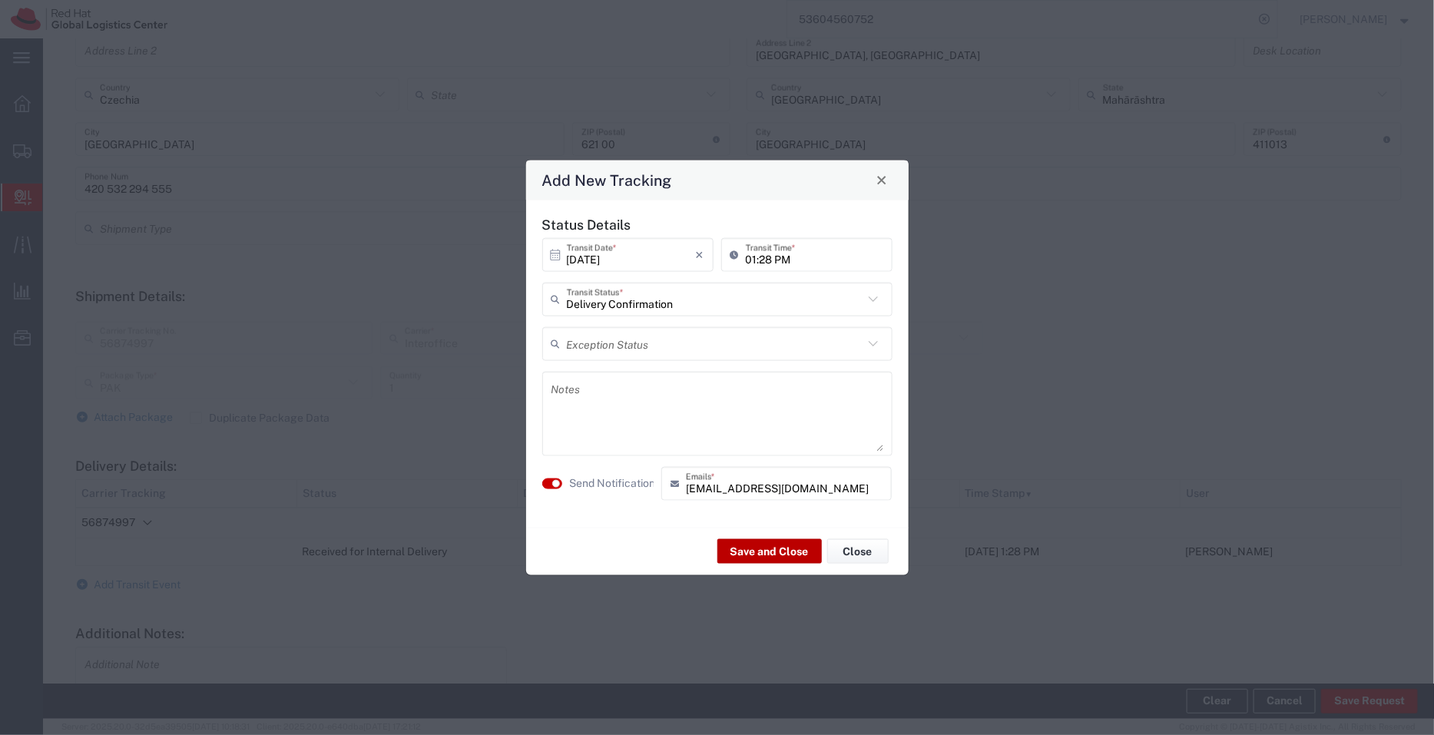
click at [769, 549] on button "Save and Close" at bounding box center [769, 551] width 104 height 25
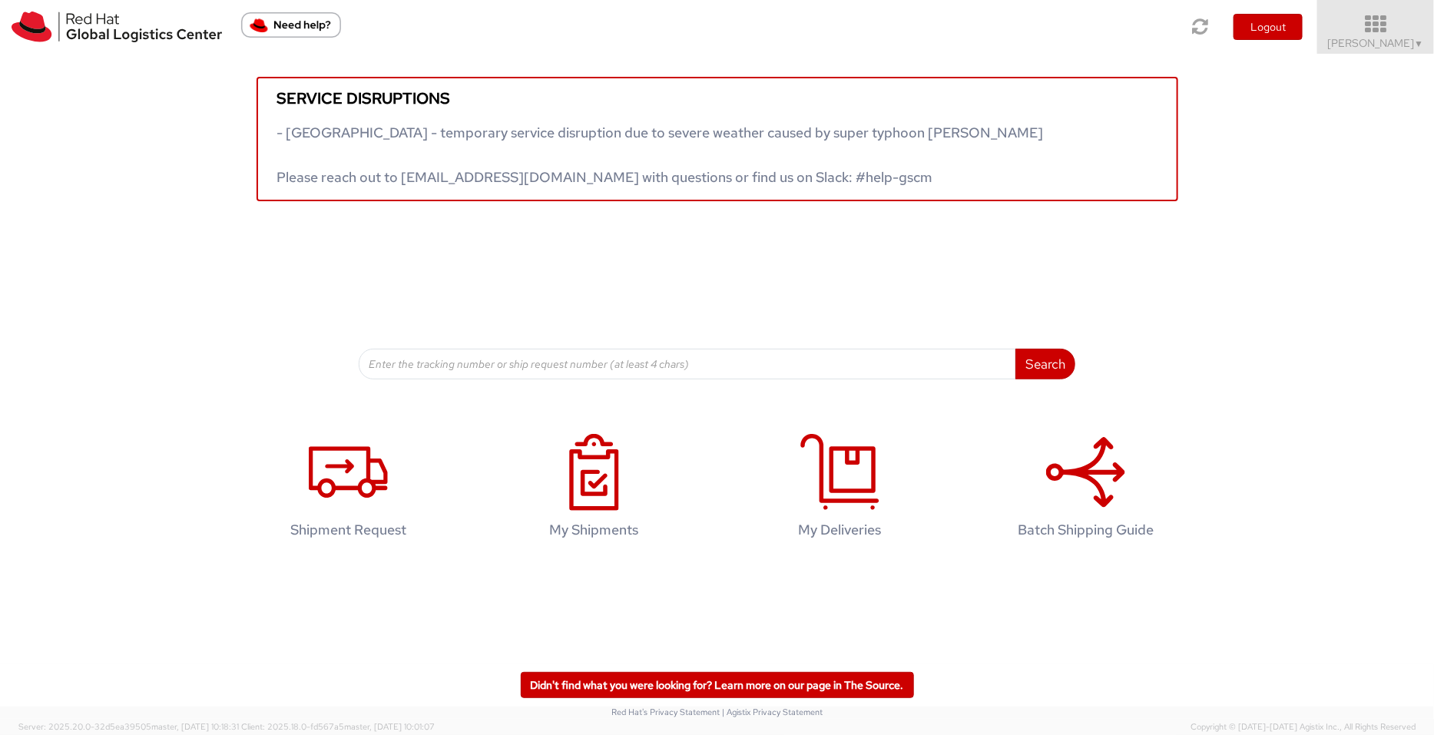
click at [1373, 35] on icon at bounding box center [1376, 25] width 134 height 22
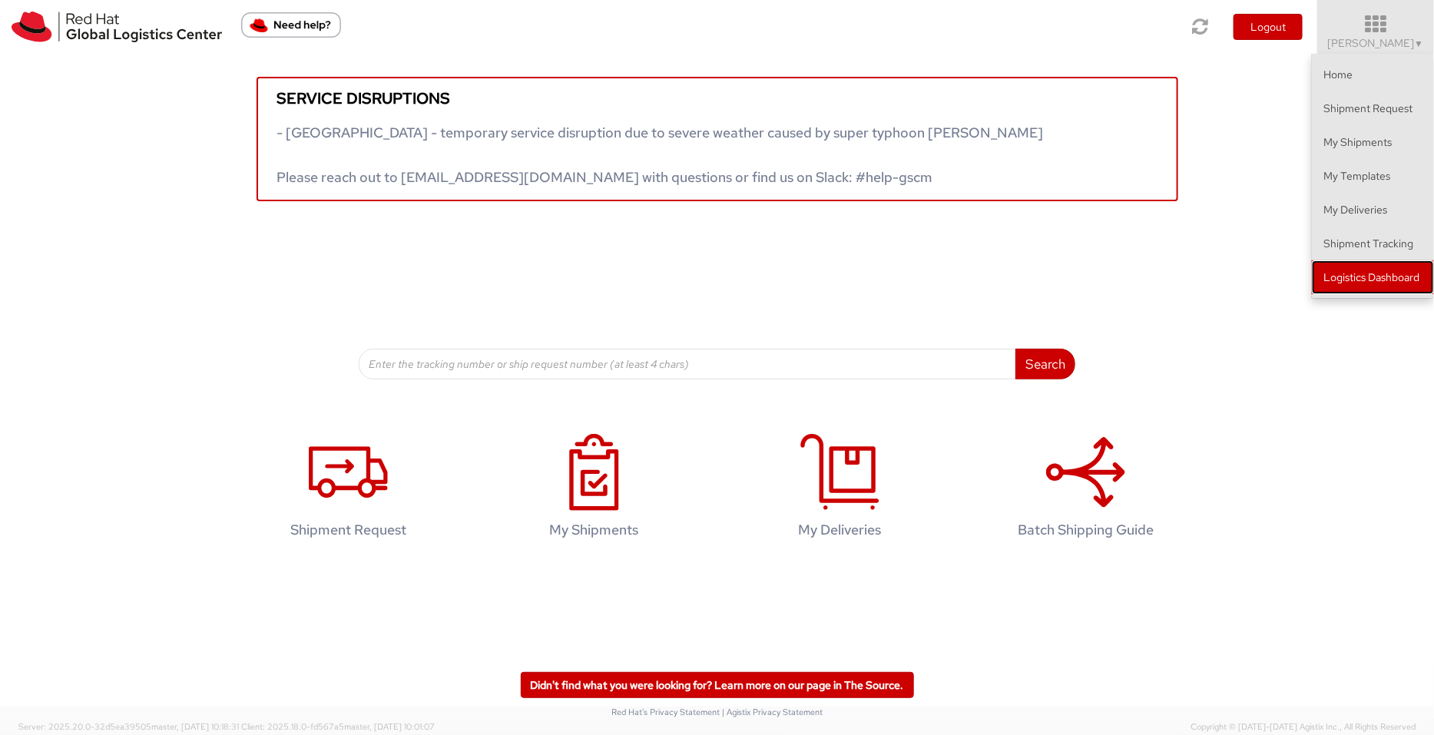
click at [1403, 270] on link "Logistics Dashboard" at bounding box center [1373, 277] width 122 height 34
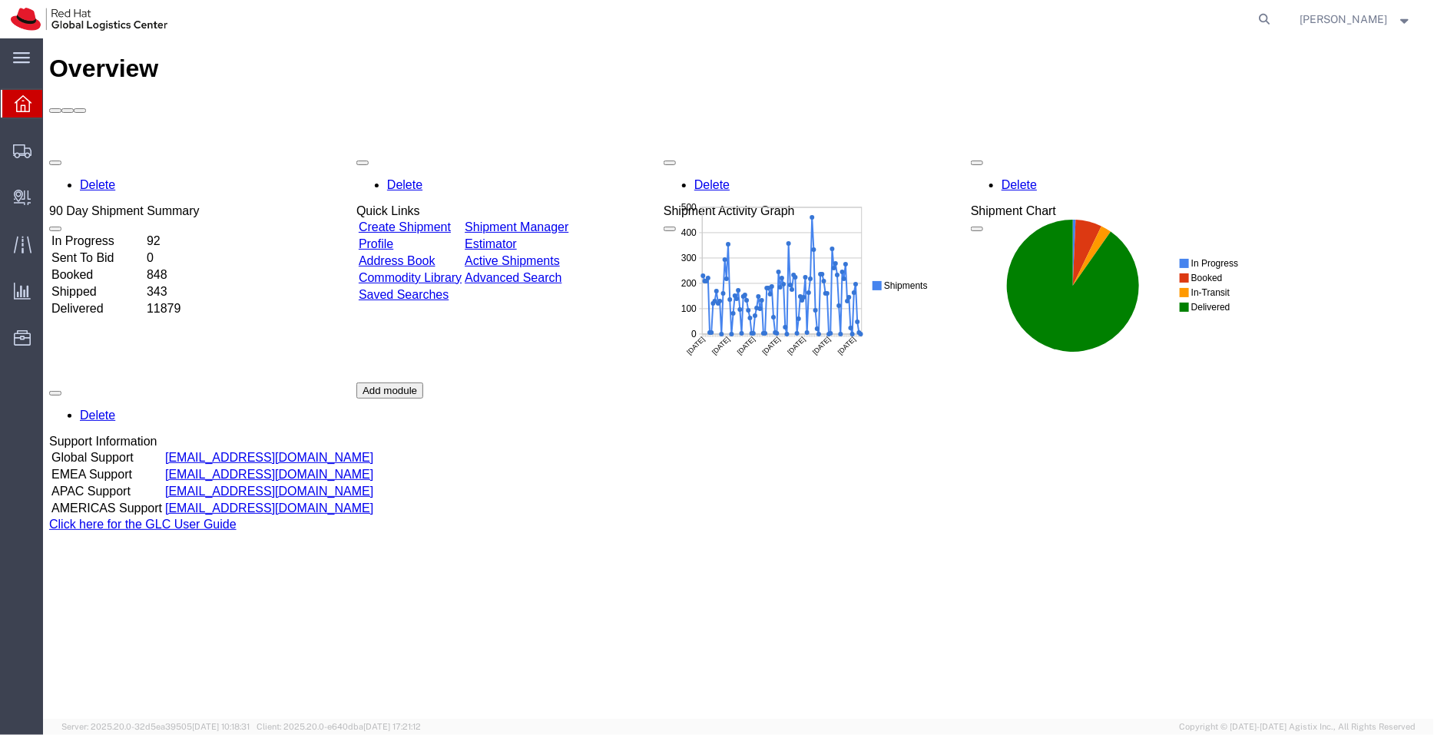
click at [568, 219] on td "Shipment Manager" at bounding box center [515, 226] width 105 height 15
click at [568, 220] on link "Shipment Manager" at bounding box center [516, 226] width 104 height 13
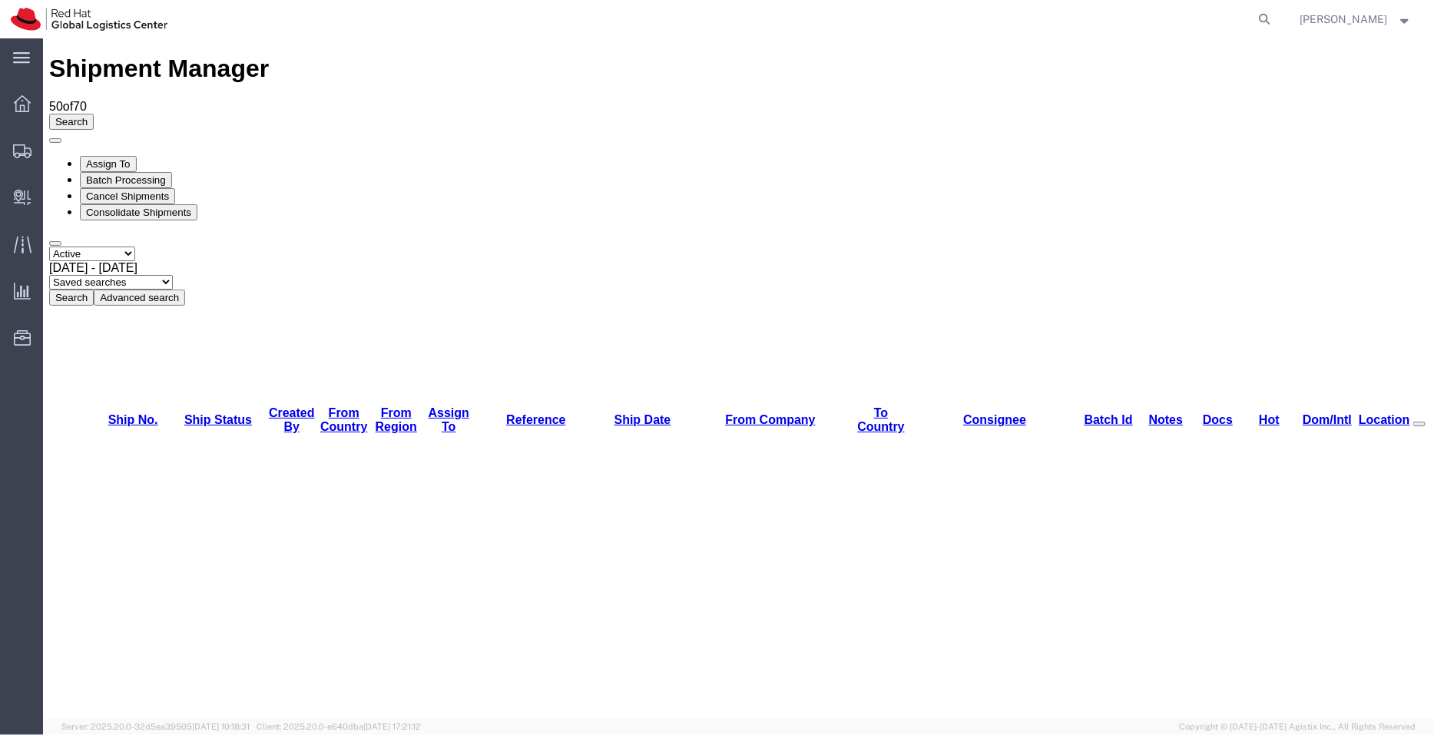
click at [172, 274] on select "Saved searches APAC EMEA India India - Inbounds NA/LATM" at bounding box center [110, 281] width 124 height 15
select select "APAC"
click at [172, 274] on select "Saved searches APAC EMEA India India - Inbounds NA/LATM" at bounding box center [110, 281] width 124 height 15
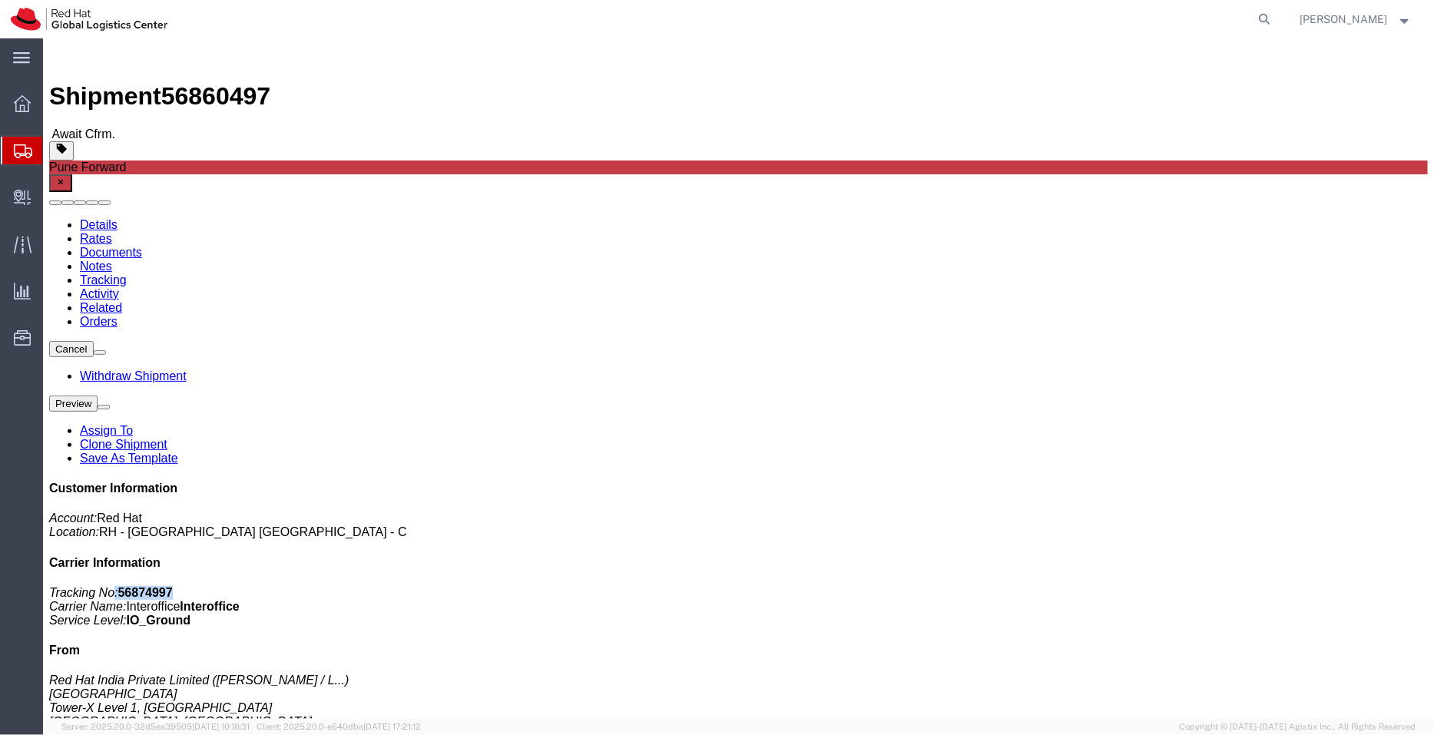
drag, startPoint x: 1224, startPoint y: 199, endPoint x: 1159, endPoint y: 200, distance: 64.5
click p "Tracking No: 56874997 Carrier Name: Interoffice Interoffice Service Level: IO_G…"
drag, startPoint x: 1205, startPoint y: 197, endPoint x: 1167, endPoint y: 196, distance: 38.4
click p "Tracking No: 56874997 Carrier Name: Interoffice Interoffice Service Level: IO_G…"
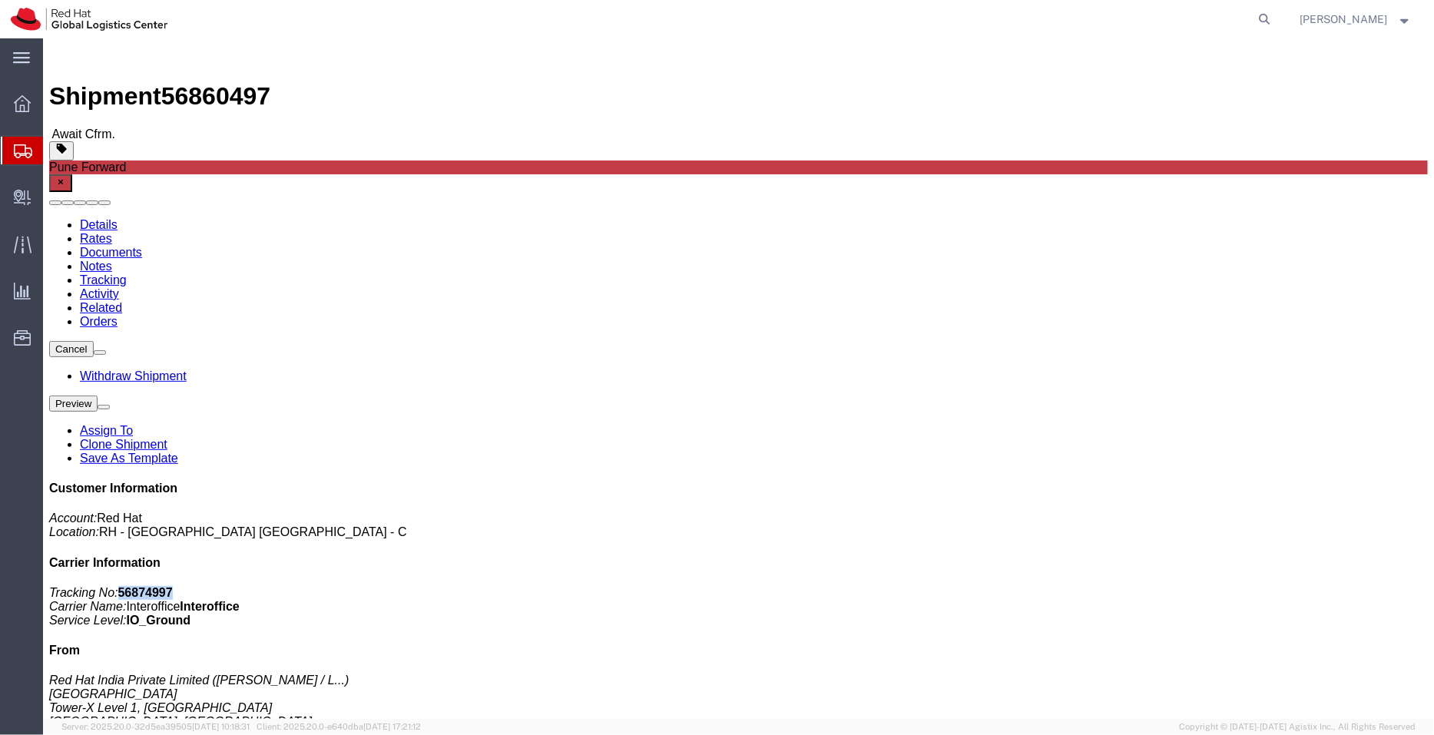
copy b "56874997"
